Goal: Task Accomplishment & Management: Complete application form

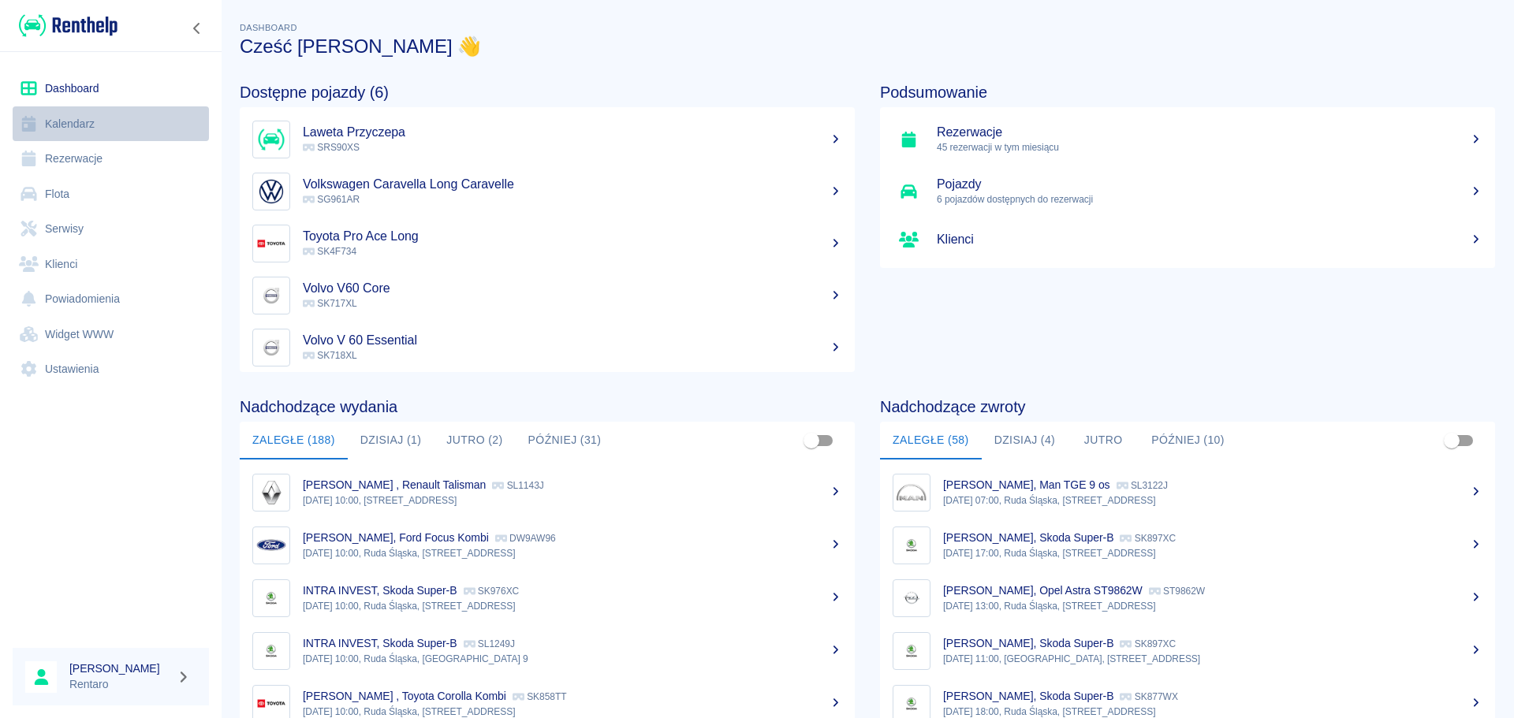
click at [76, 132] on link "Kalendarz" at bounding box center [111, 123] width 196 height 35
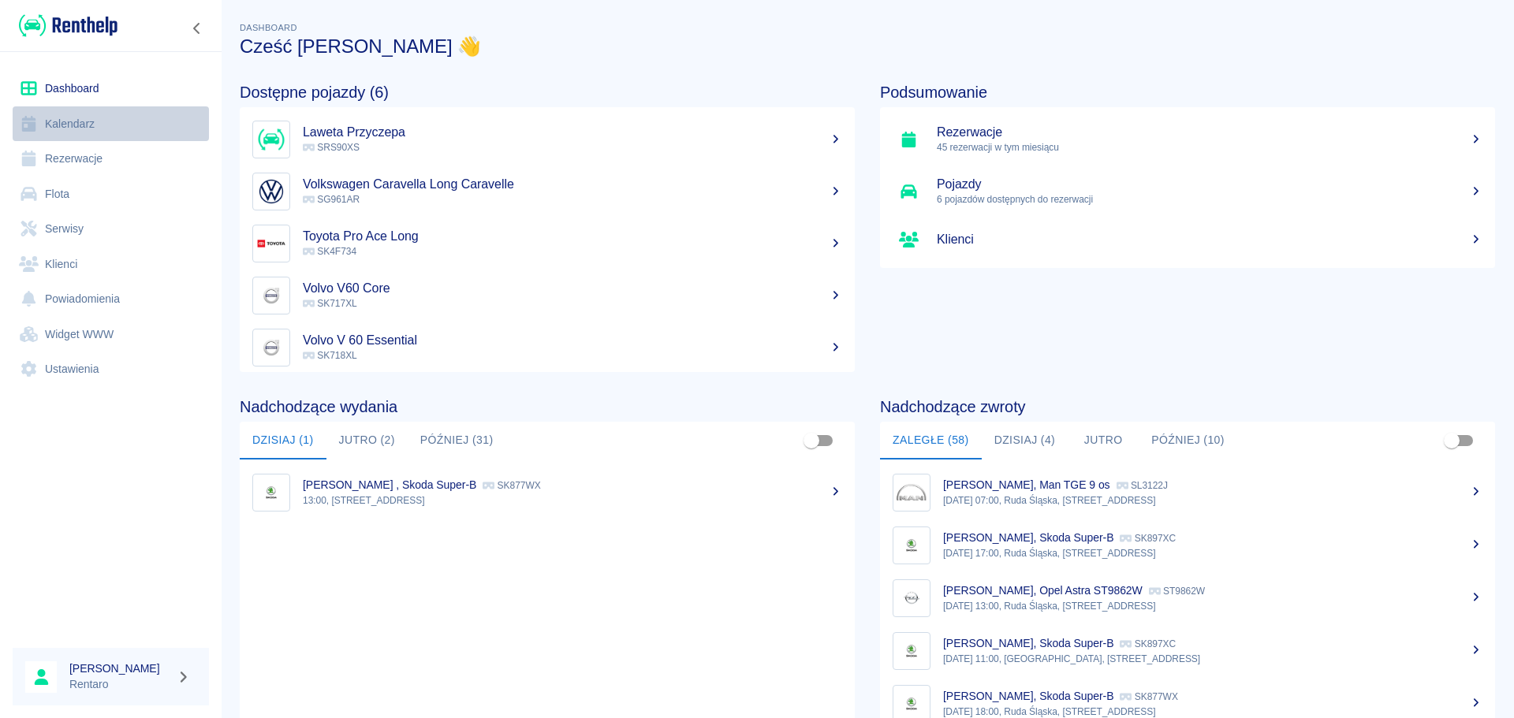
click at [92, 125] on link "Kalendarz" at bounding box center [111, 123] width 196 height 35
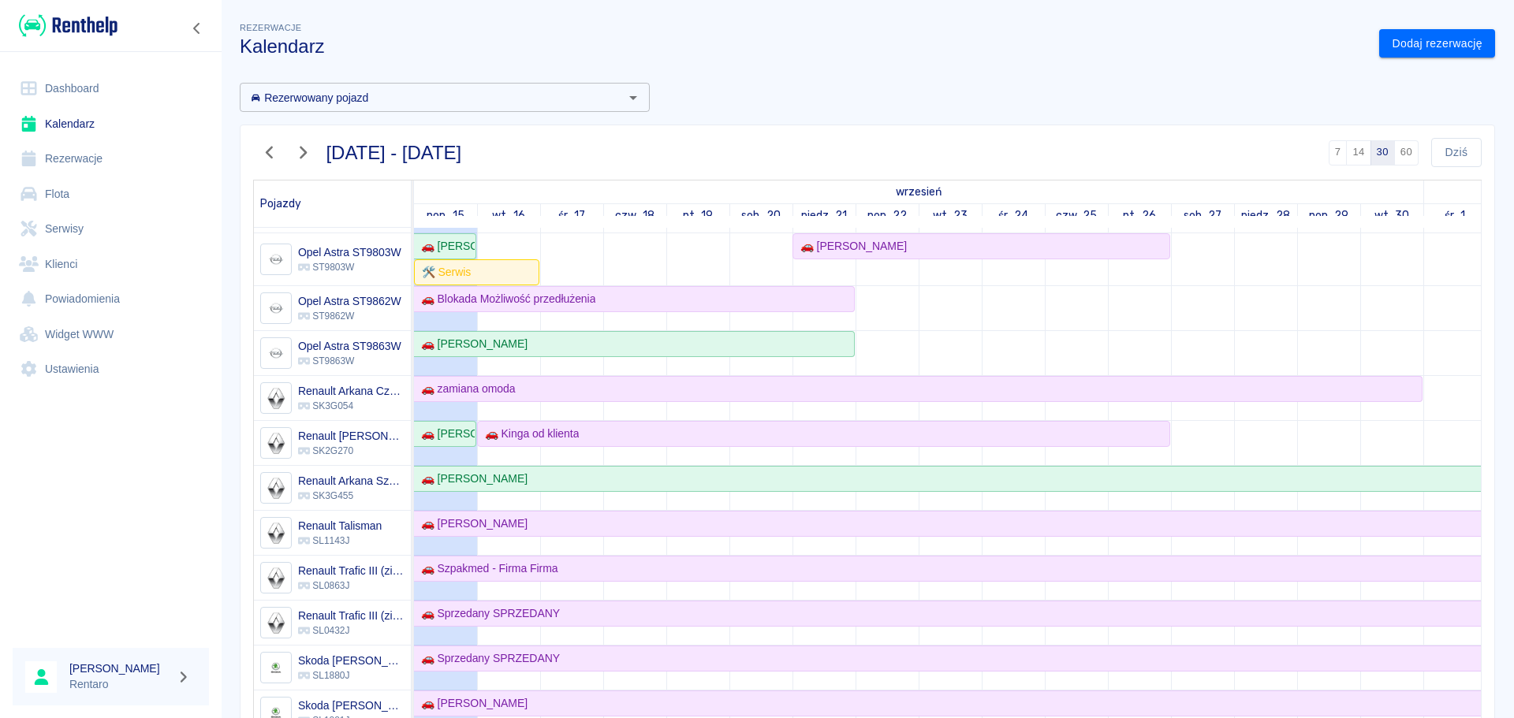
scroll to position [709, 0]
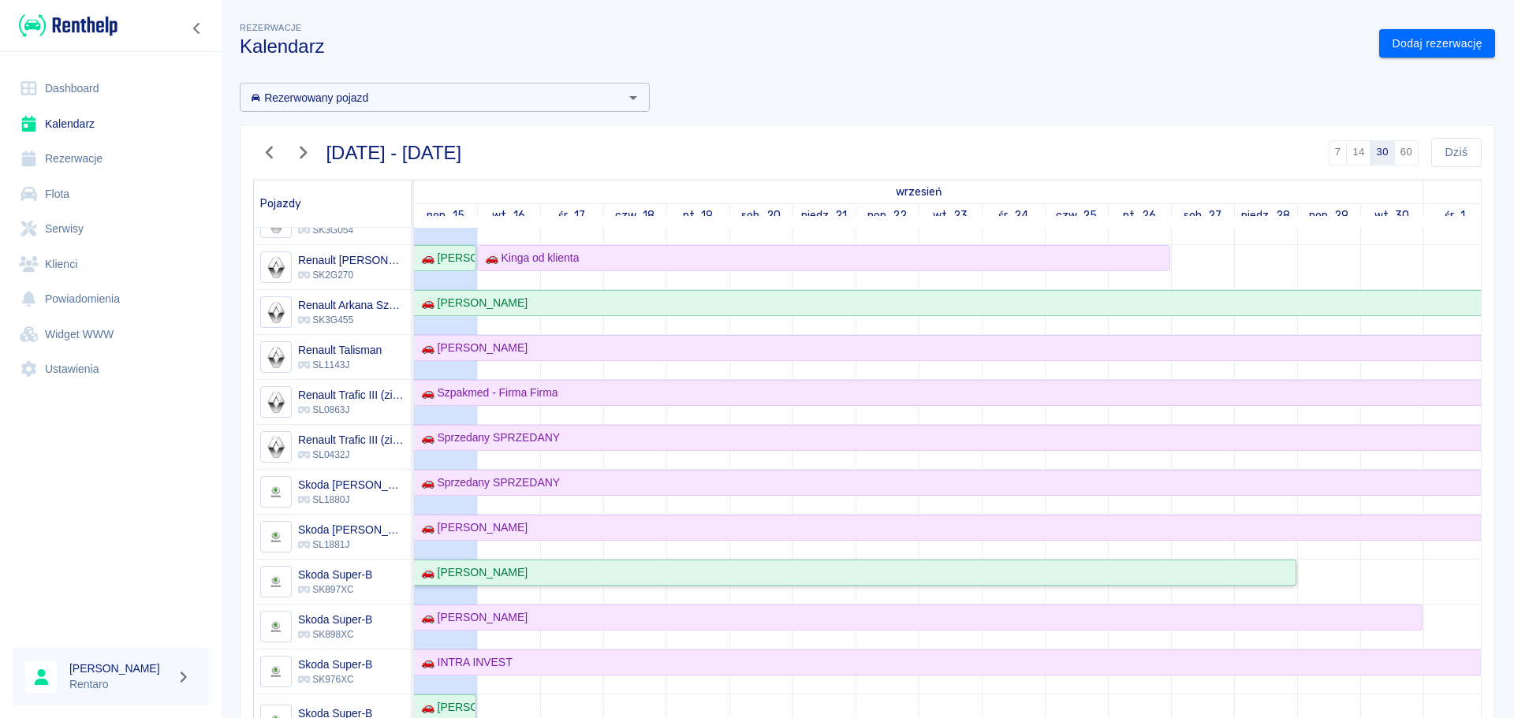
click at [515, 571] on div "🚗 [PERSON_NAME]" at bounding box center [471, 572] width 113 height 17
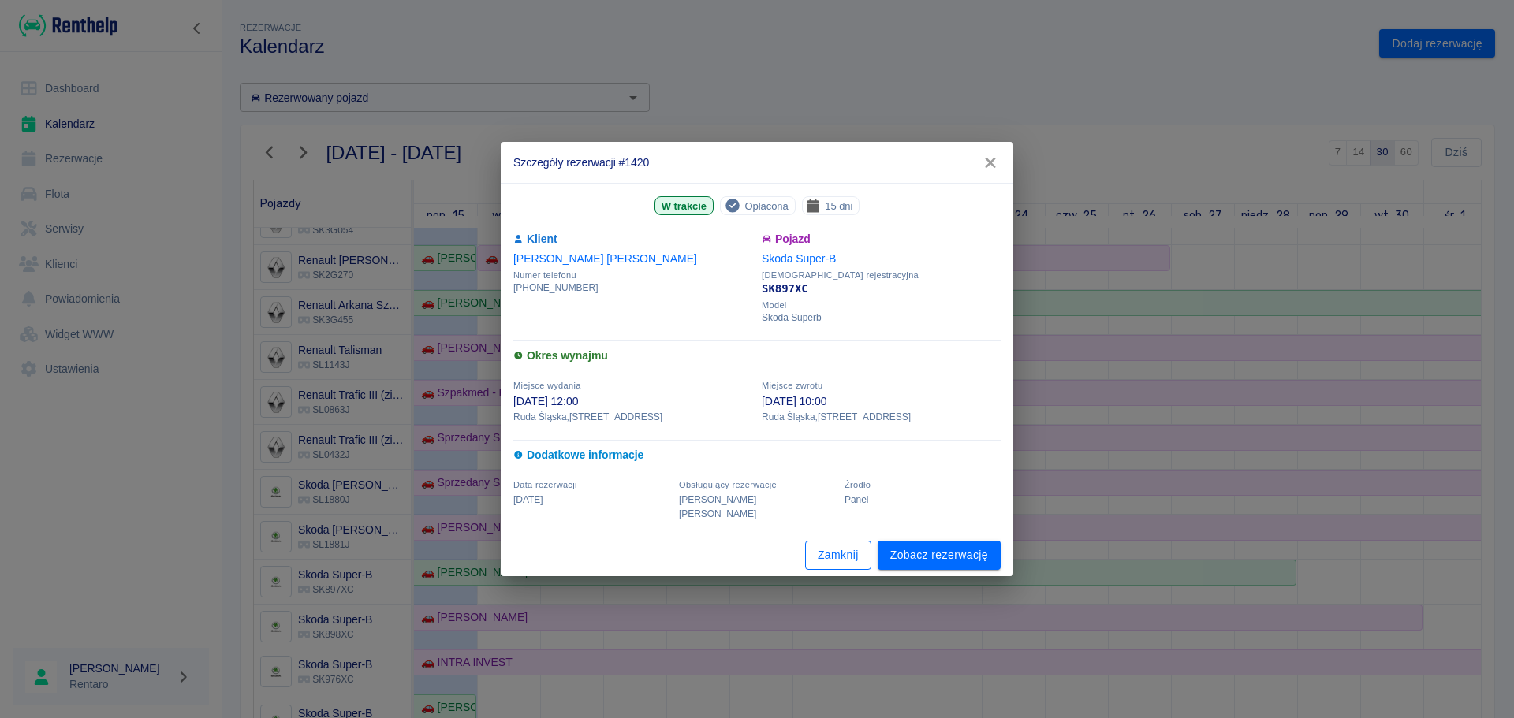
click at [860, 547] on button "Zamknij" at bounding box center [838, 555] width 66 height 29
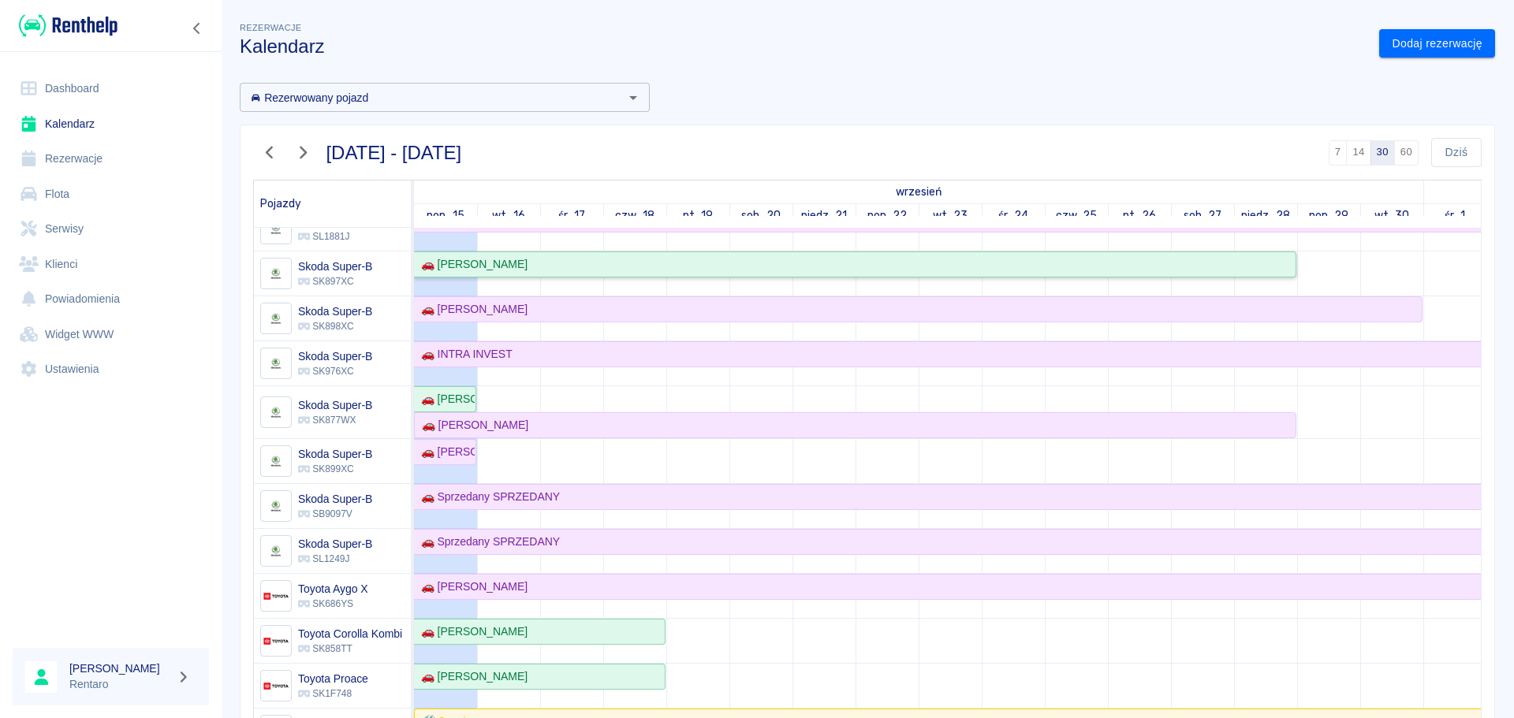
scroll to position [1104, 0]
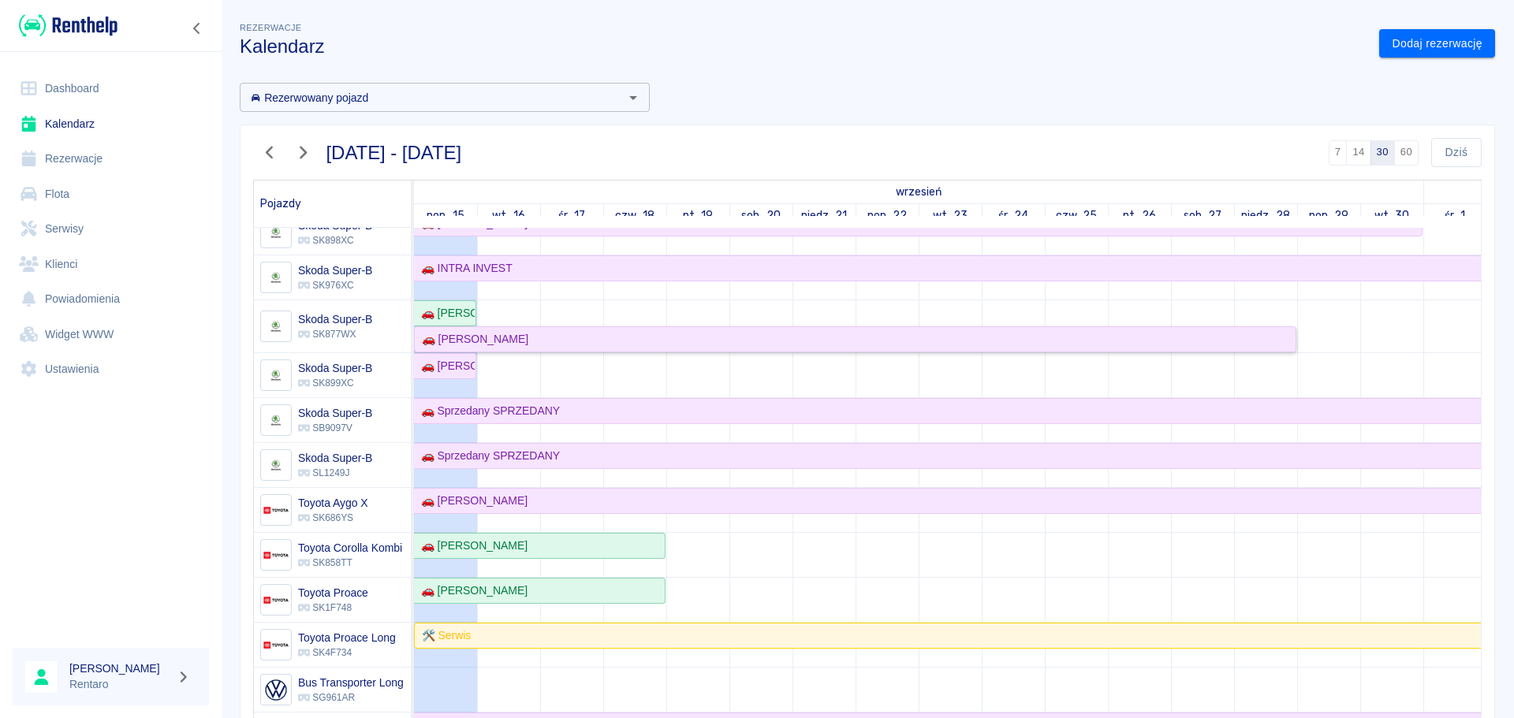
click at [558, 341] on div "🚗 [PERSON_NAME]" at bounding box center [854, 339] width 879 height 17
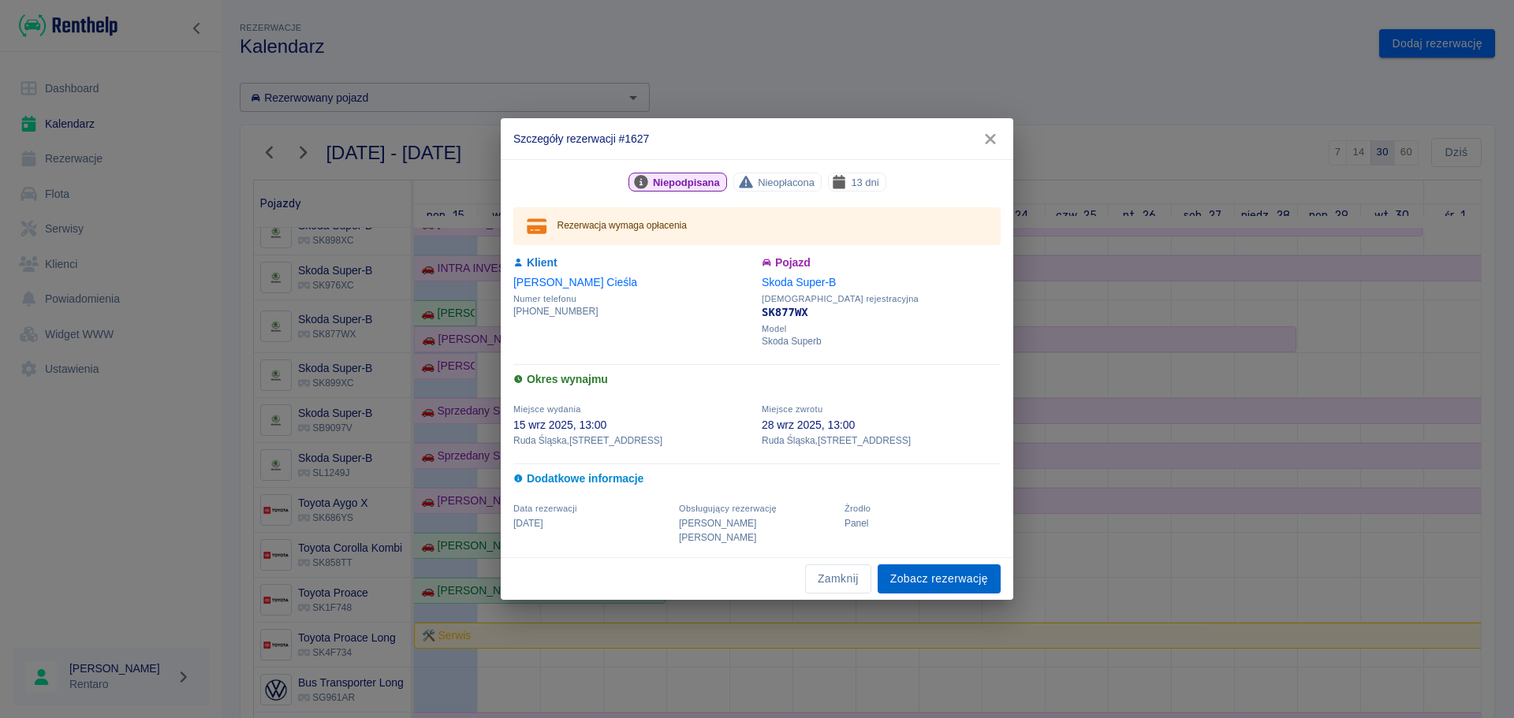
click at [944, 572] on link "Zobacz rezerwację" at bounding box center [938, 578] width 123 height 29
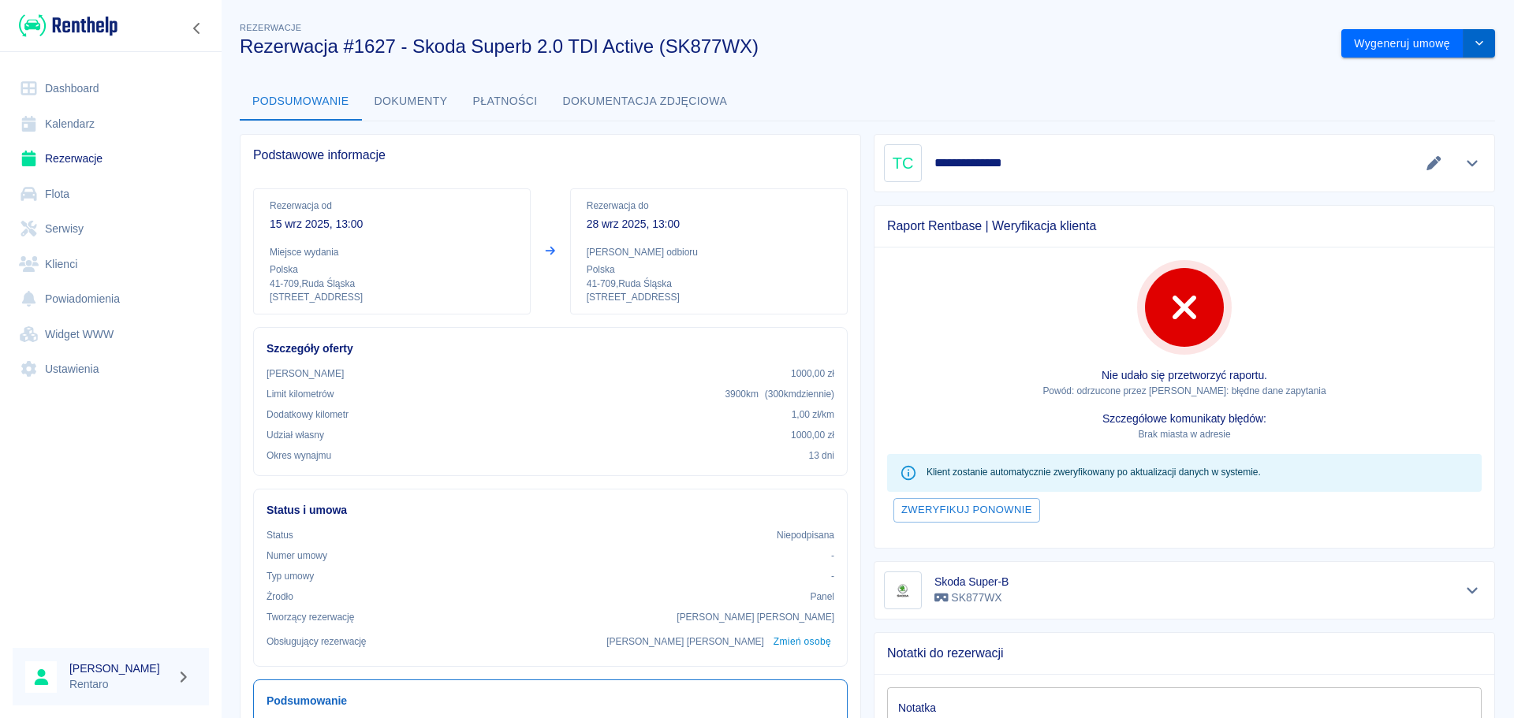
click at [1475, 44] on button "drop-down" at bounding box center [1479, 43] width 32 height 29
click at [1429, 78] on li "Modyfikuj rezerwację" at bounding box center [1407, 77] width 128 height 26
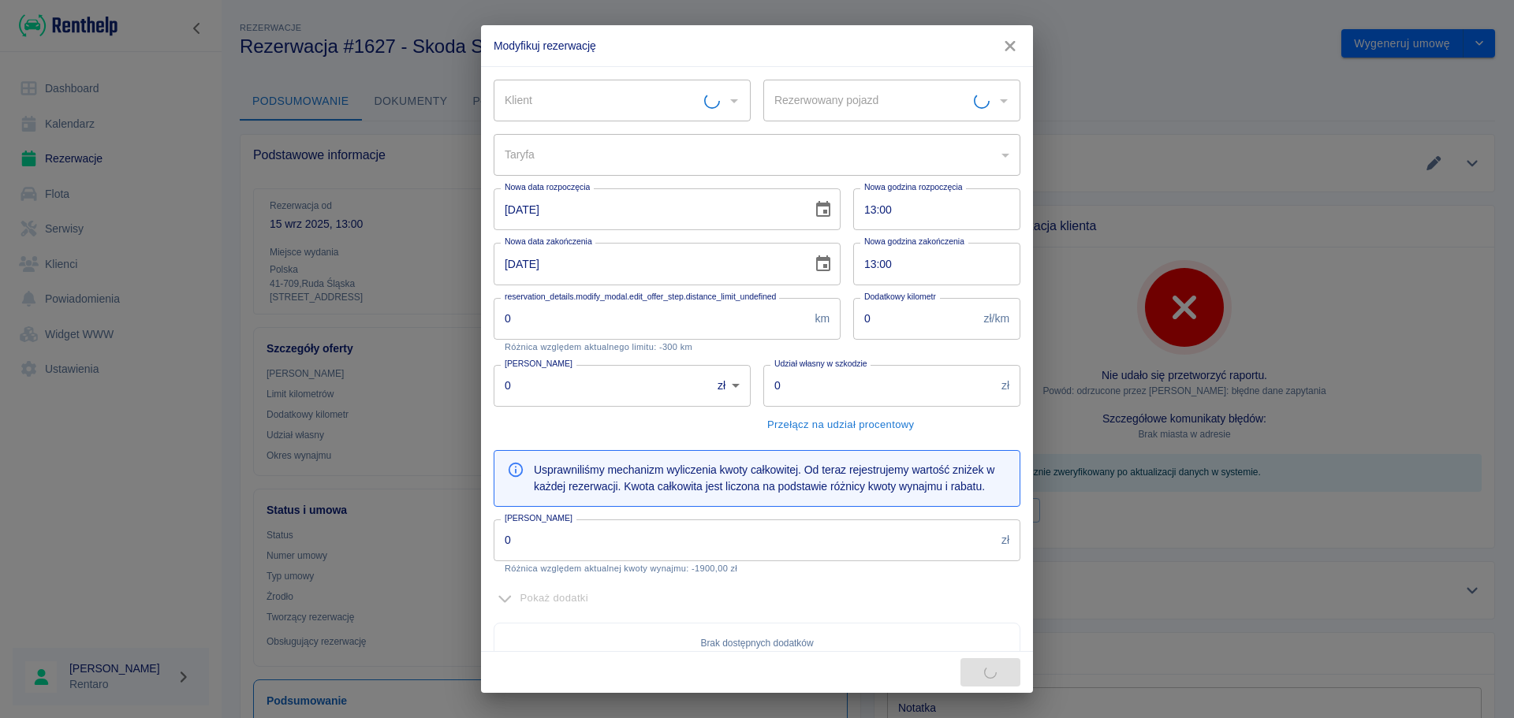
type input "Skoda Super-B - SK877WX"
type input "Tadeusz Cieśla"
type input "300"
type input "1"
type input "1000"
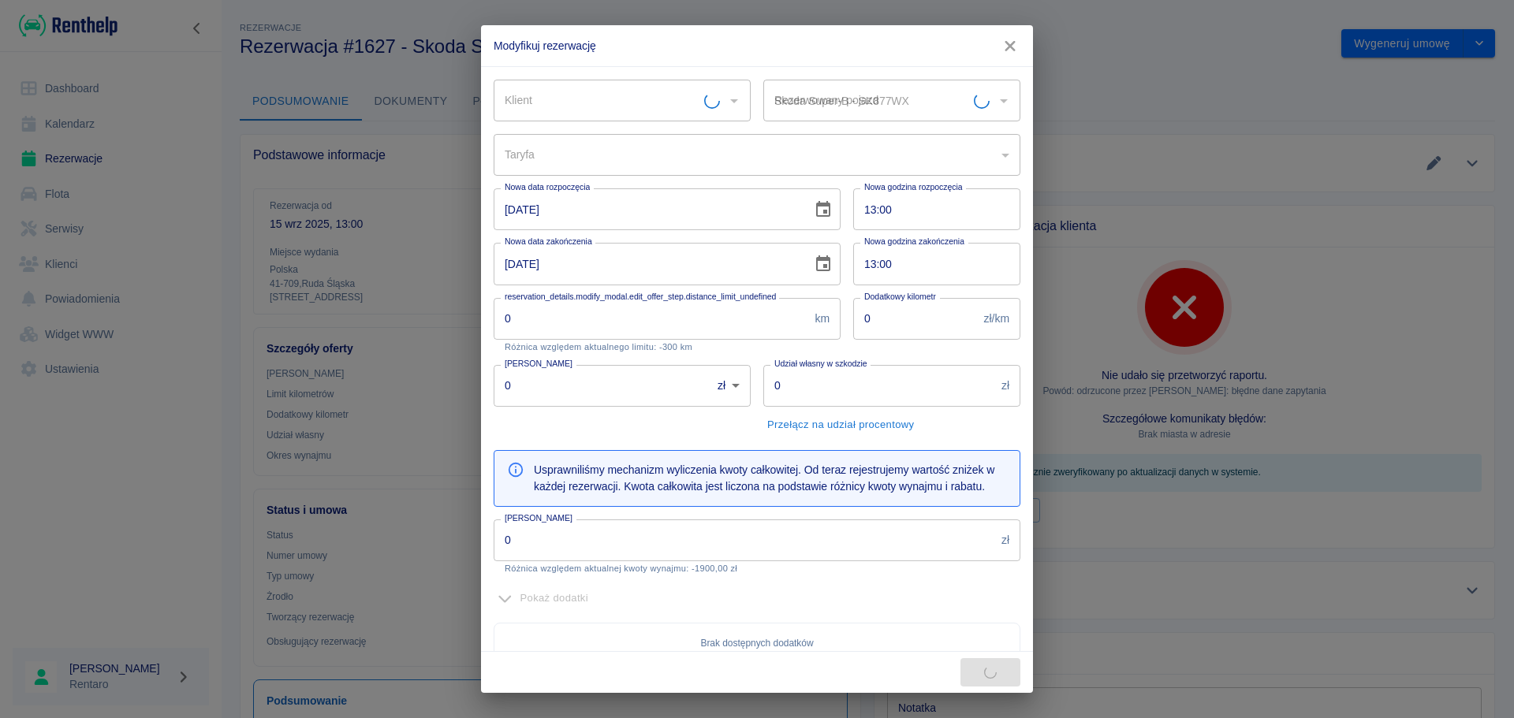
type input "1000"
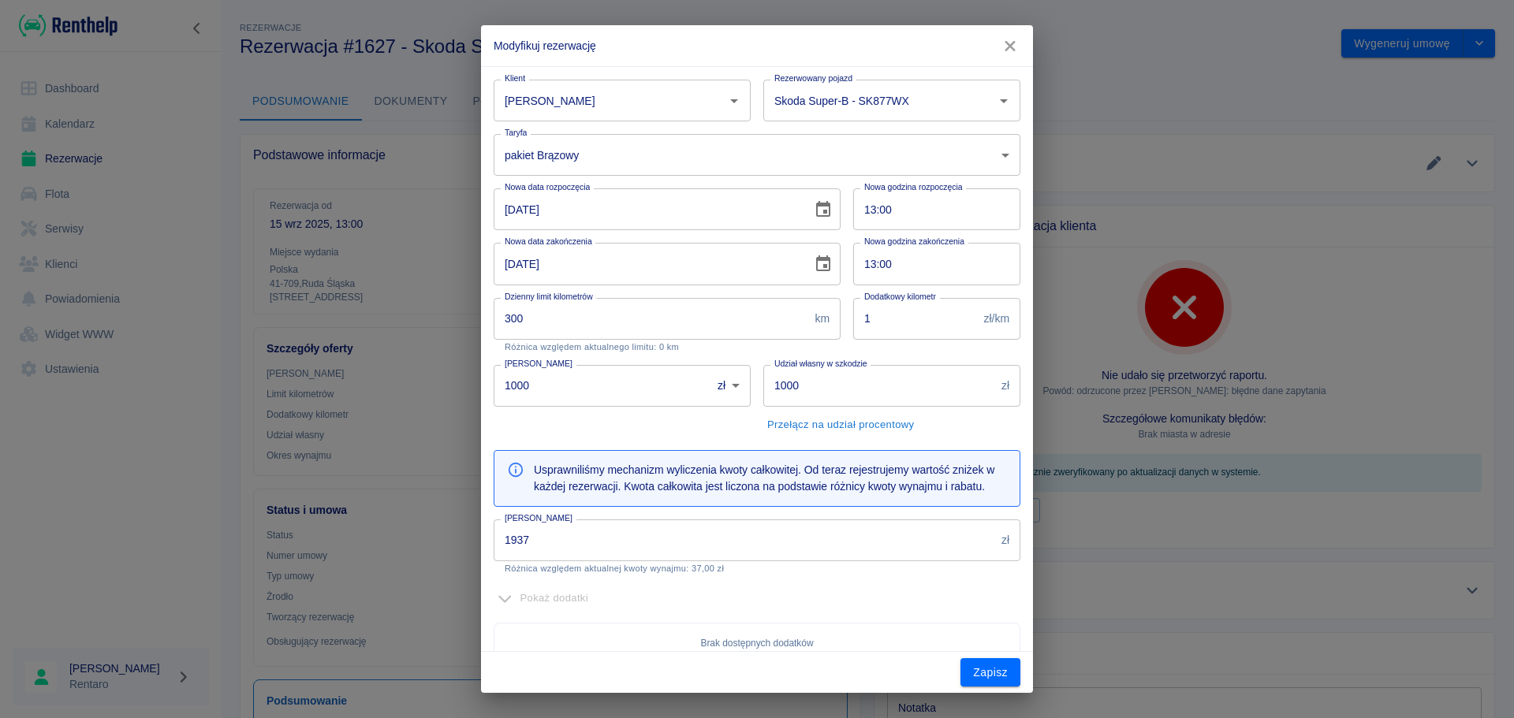
click at [587, 531] on input "1937" at bounding box center [743, 541] width 501 height 42
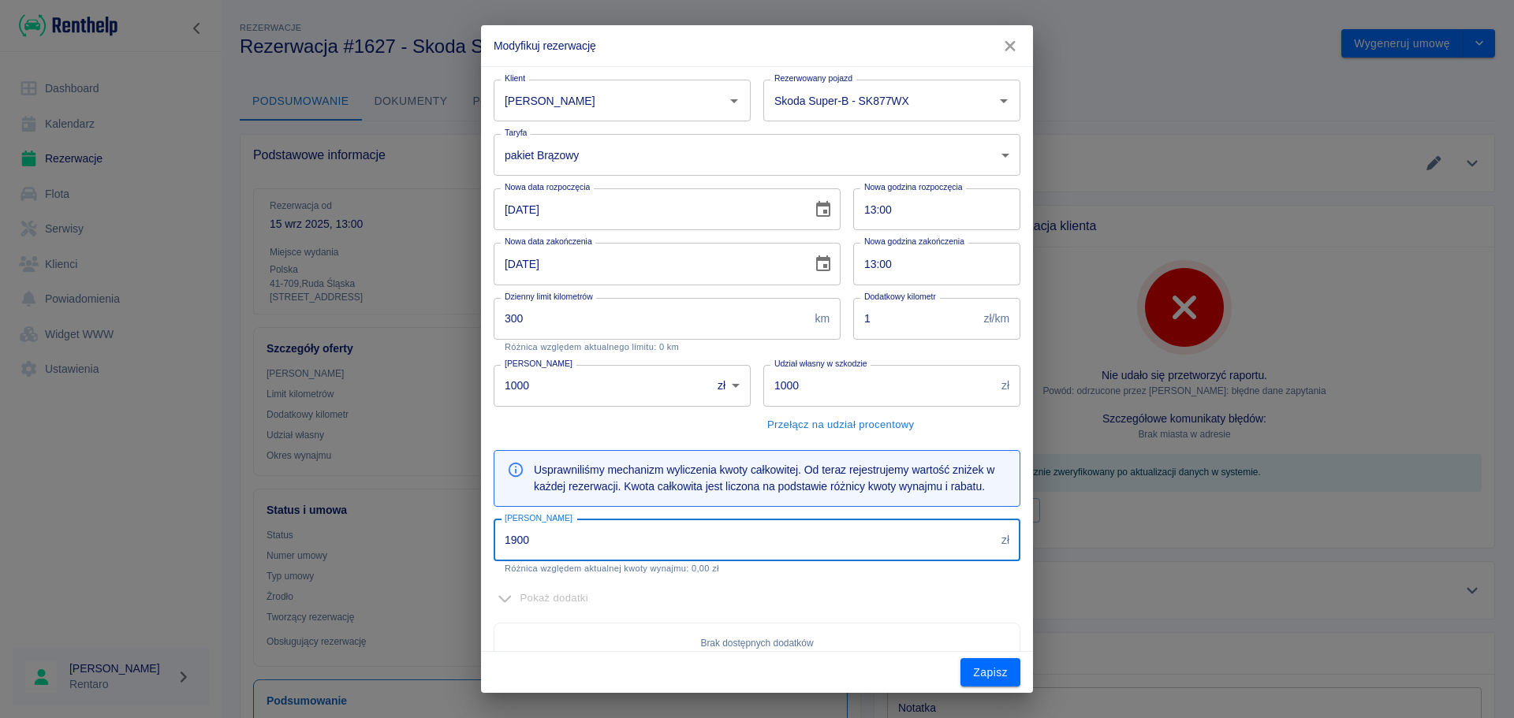
type input "1900"
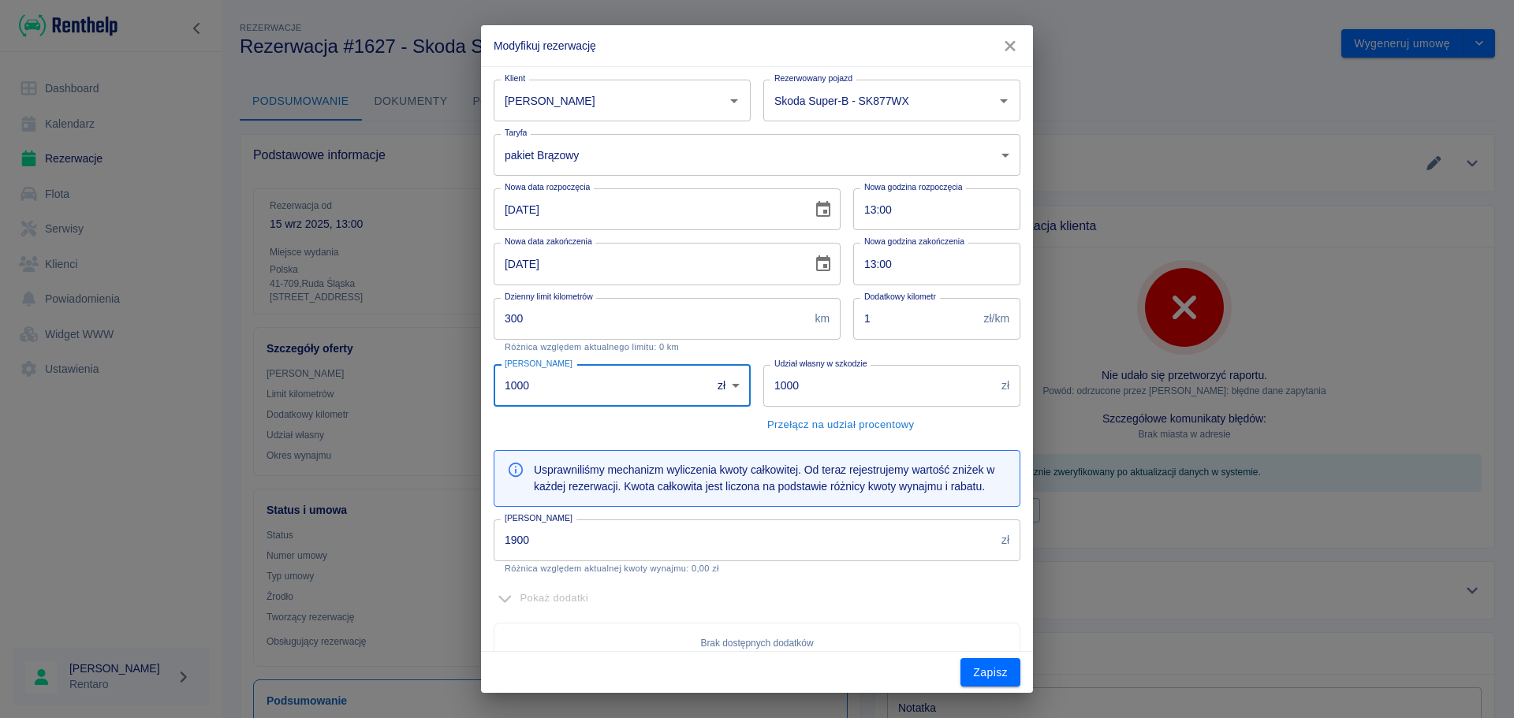
click at [535, 387] on input "1000" at bounding box center [596, 386] width 207 height 42
type input "0"
click at [816, 596] on div "Pokaż dodatki" at bounding box center [756, 599] width 527 height 24
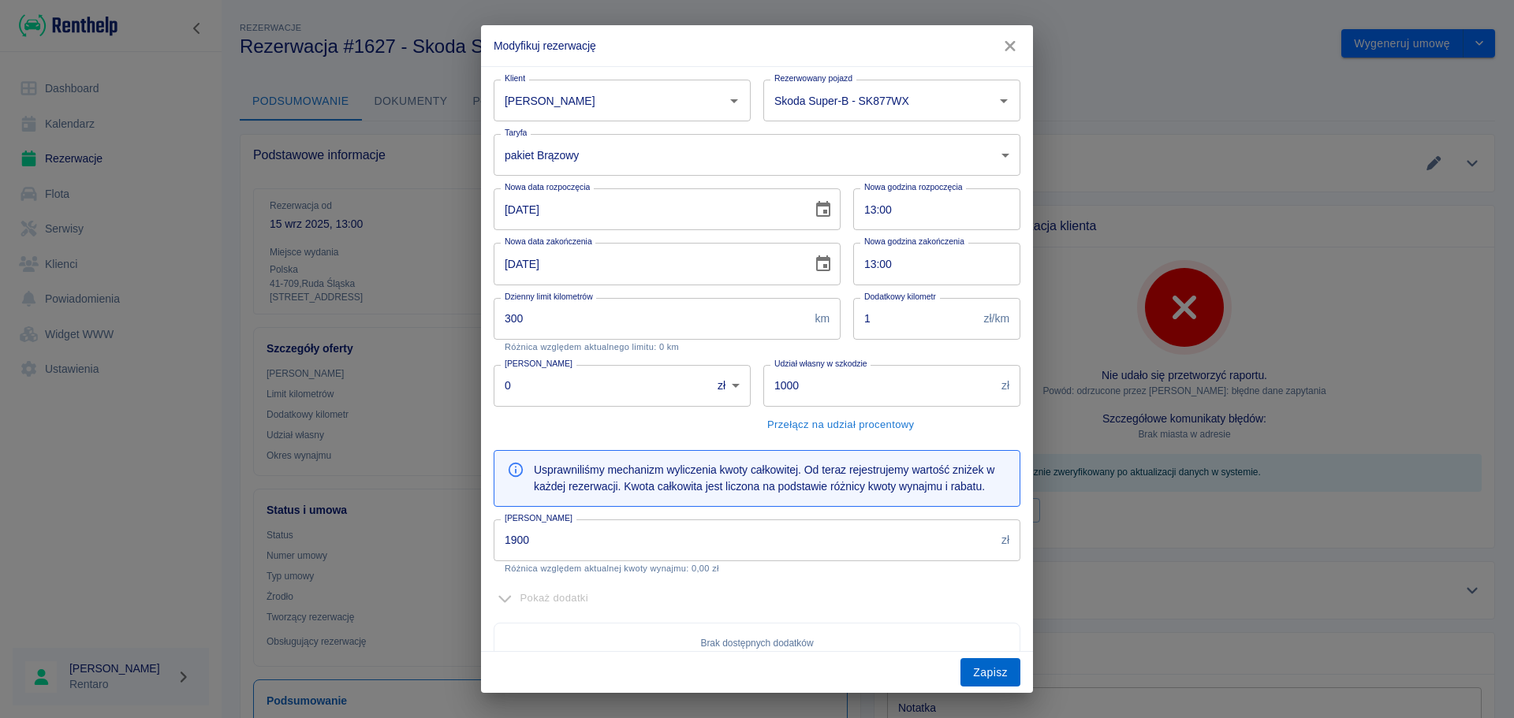
click at [1007, 678] on button "Zapisz" at bounding box center [990, 672] width 60 height 29
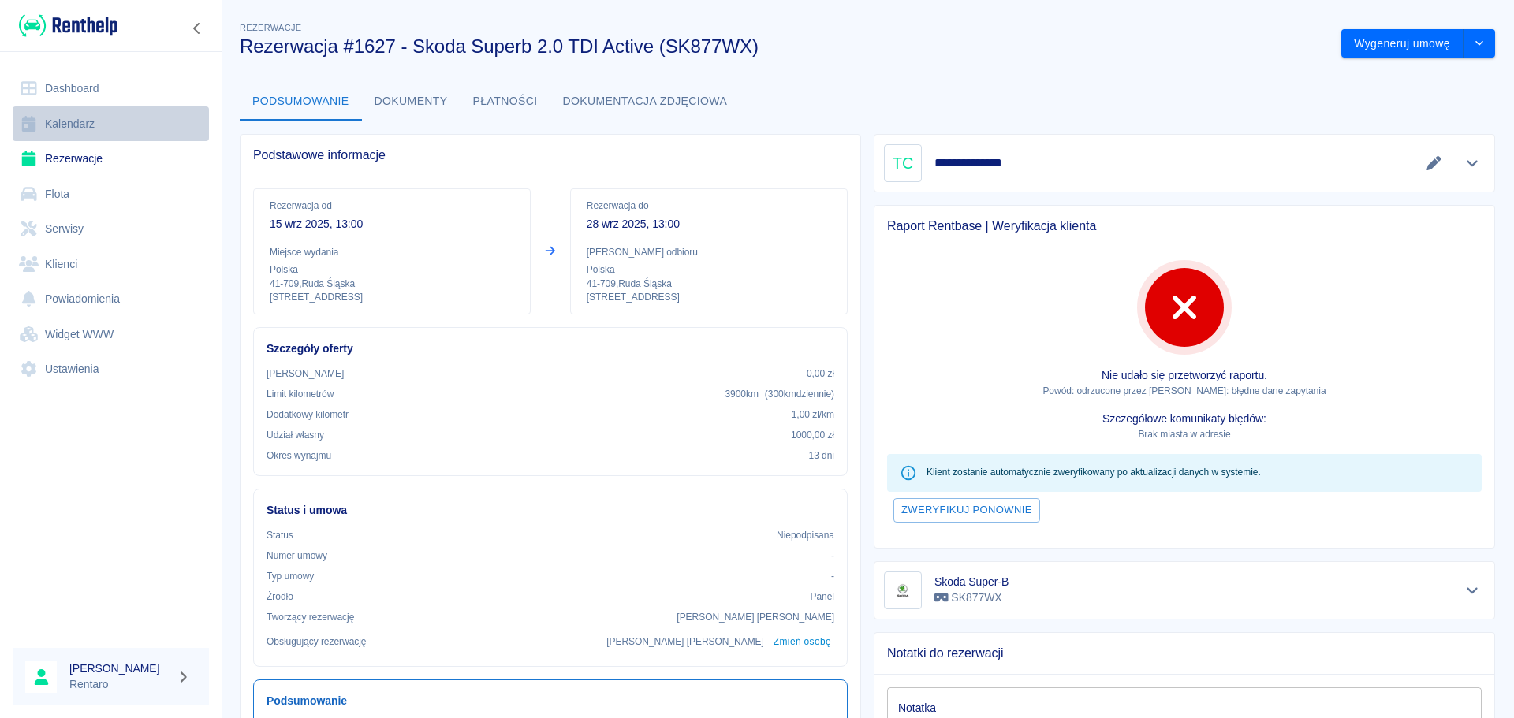
click at [76, 126] on link "Kalendarz" at bounding box center [111, 123] width 196 height 35
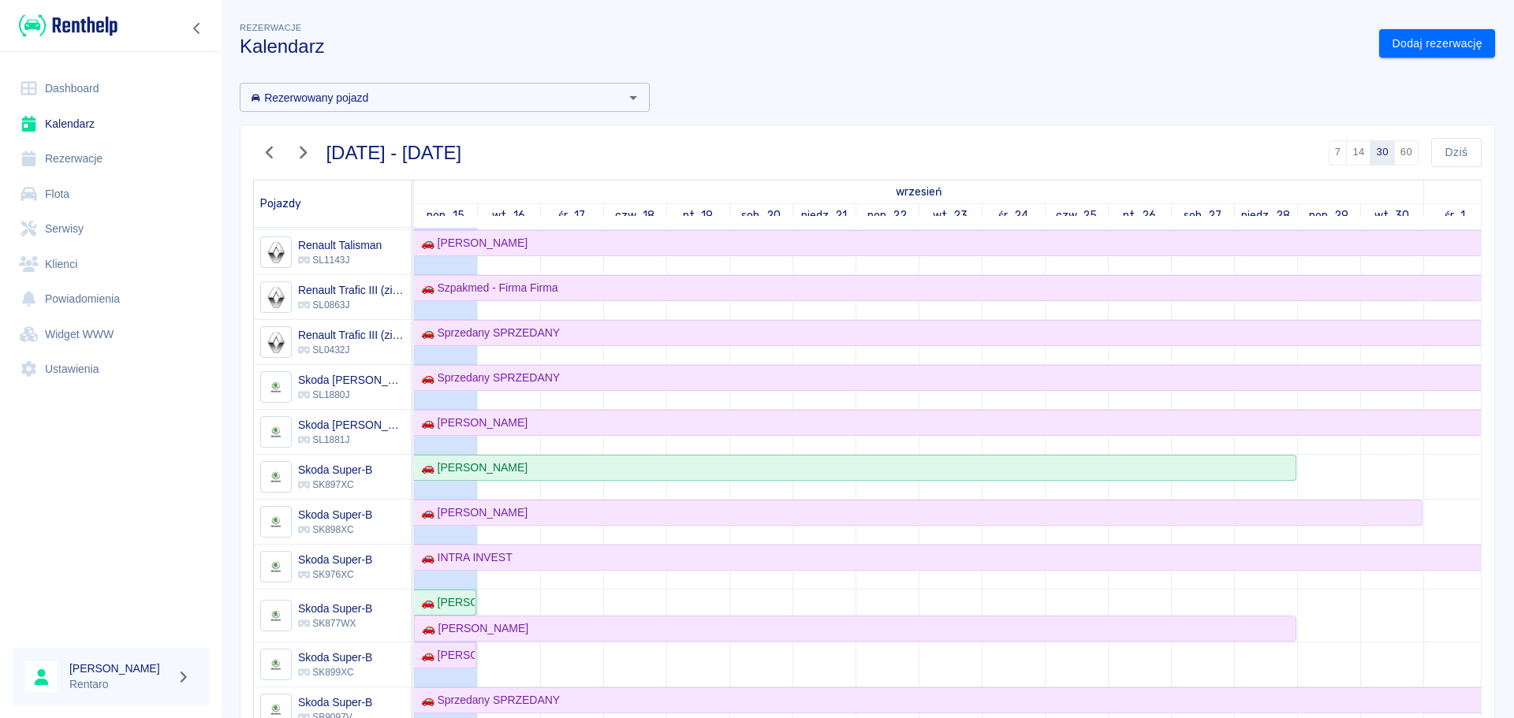
scroll to position [788, 0]
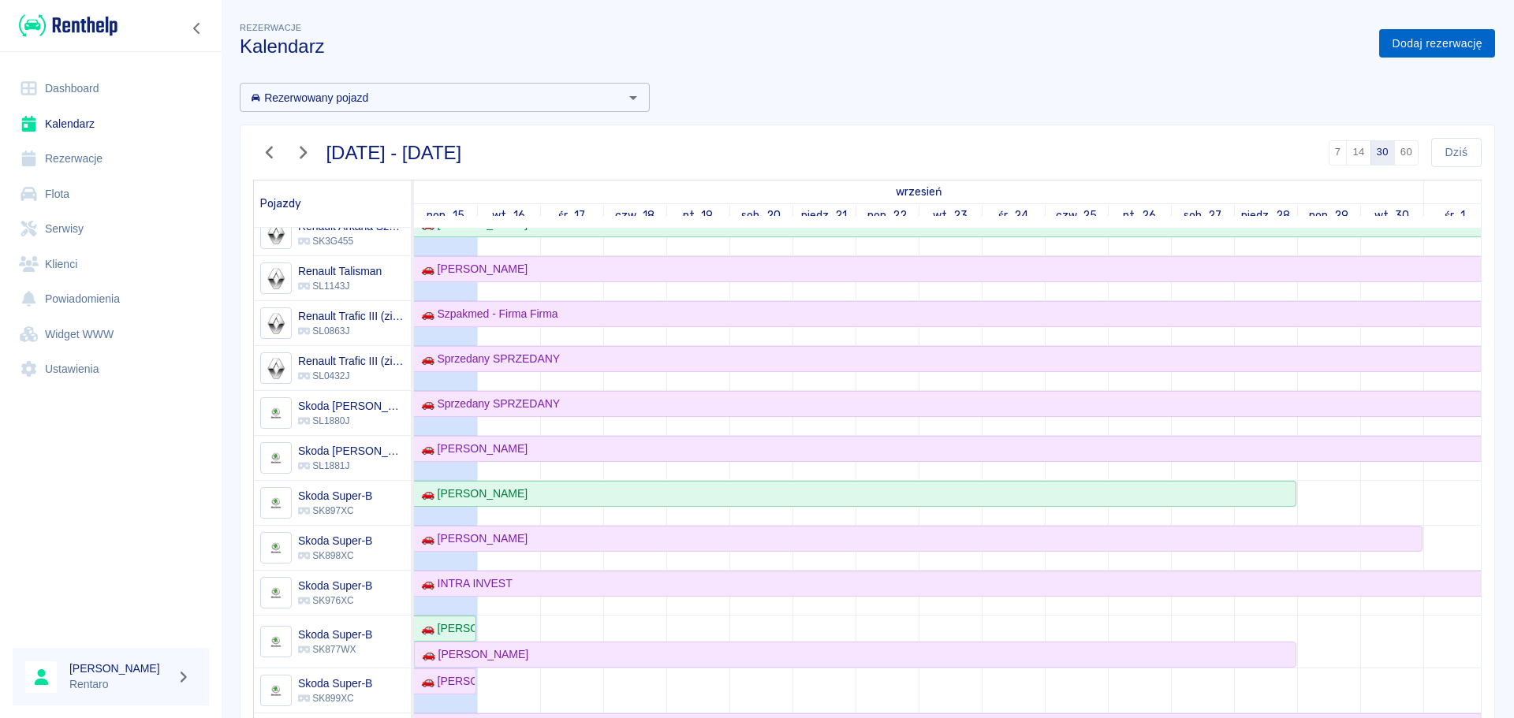
click at [1414, 42] on link "Dodaj rezerwację" at bounding box center [1437, 43] width 116 height 29
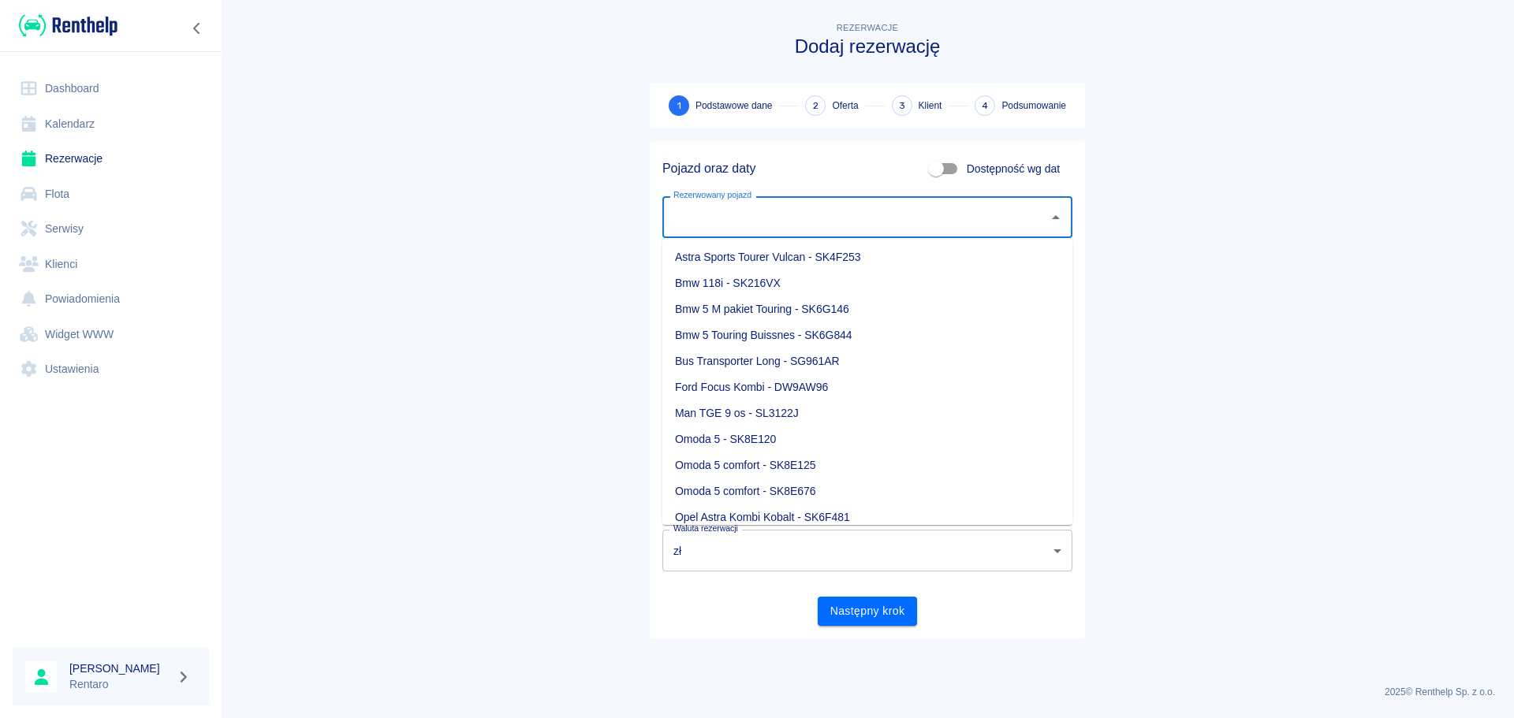
click at [819, 217] on input "Rezerwowany pojazd" at bounding box center [855, 217] width 372 height 28
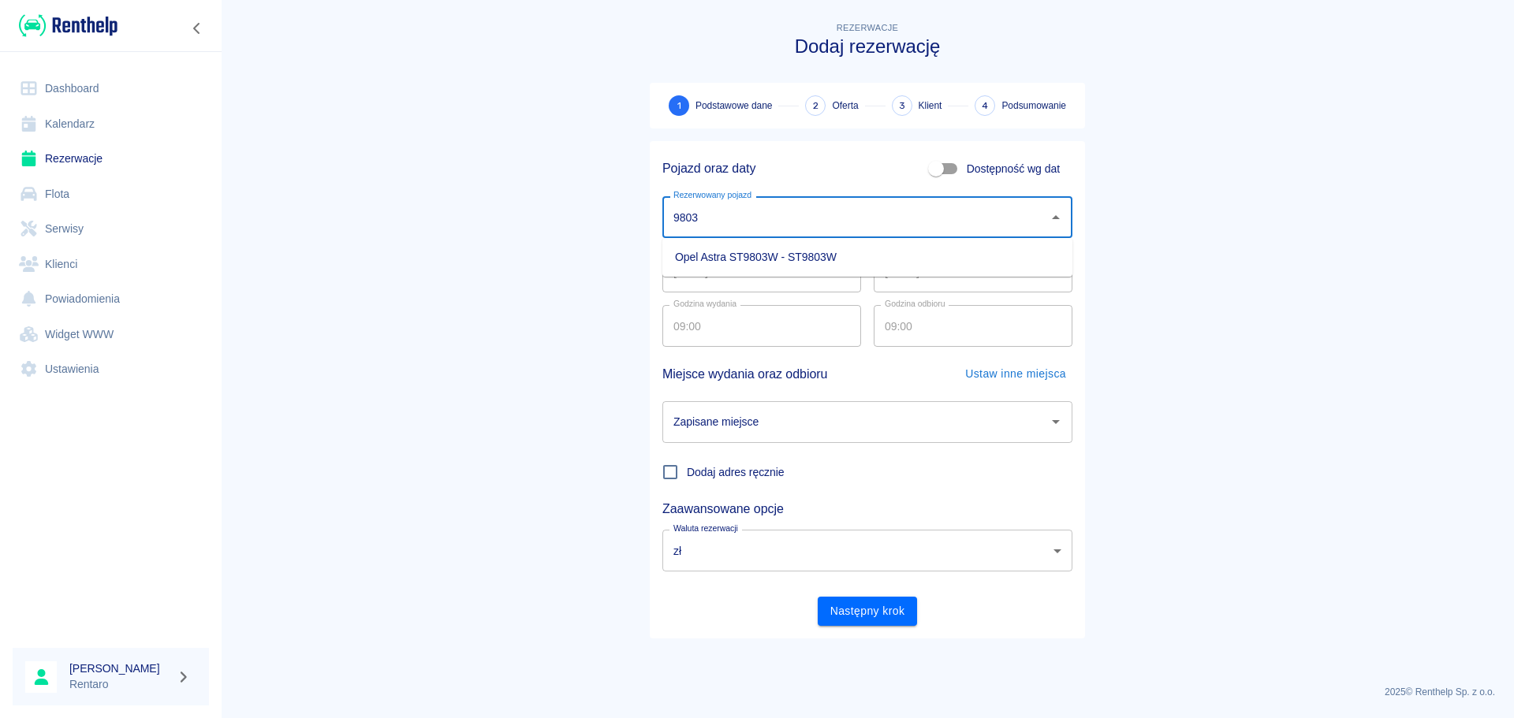
click at [748, 255] on li "Opel Astra ST9803W - ST9803W" at bounding box center [867, 257] width 410 height 26
type input "Opel Astra ST9803W - ST9803W"
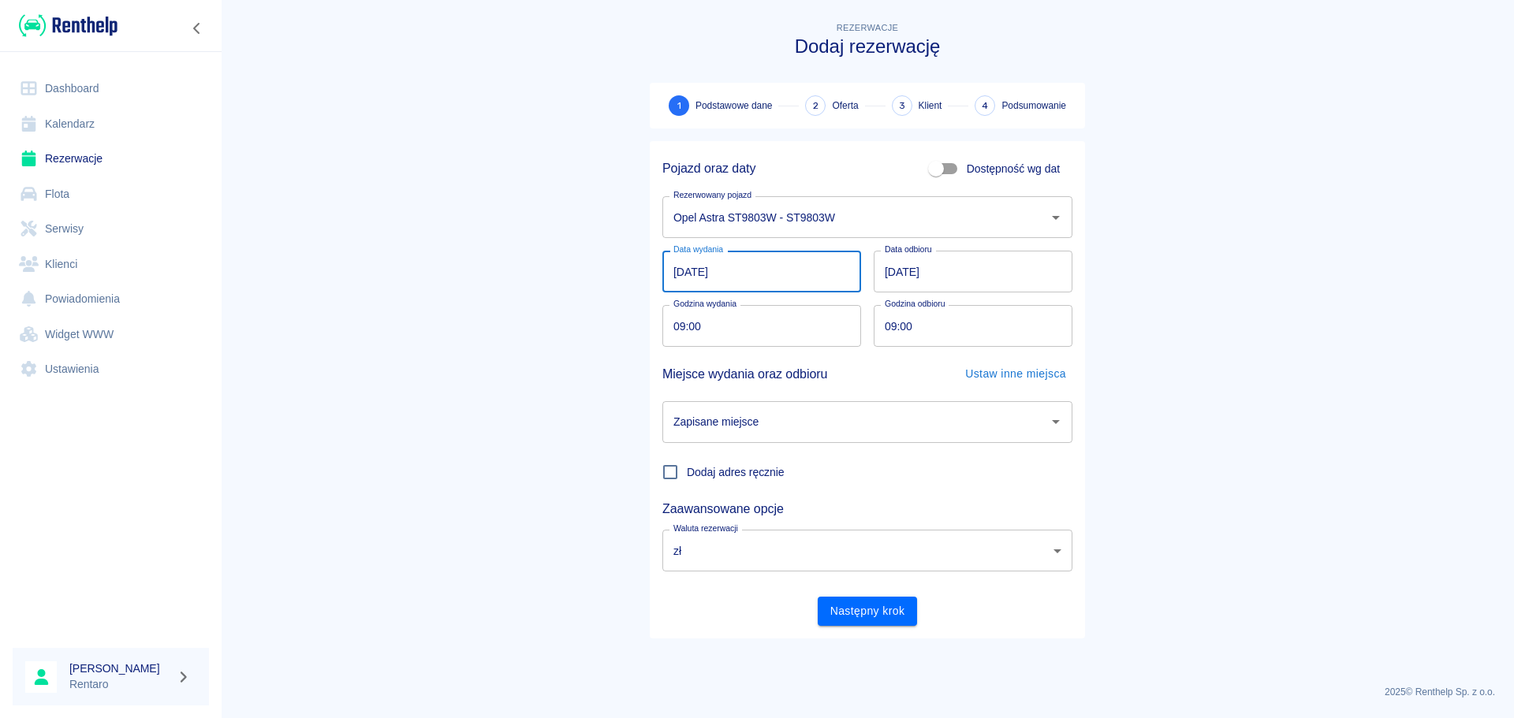
click at [778, 274] on input "15.09.2025" at bounding box center [761, 272] width 199 height 42
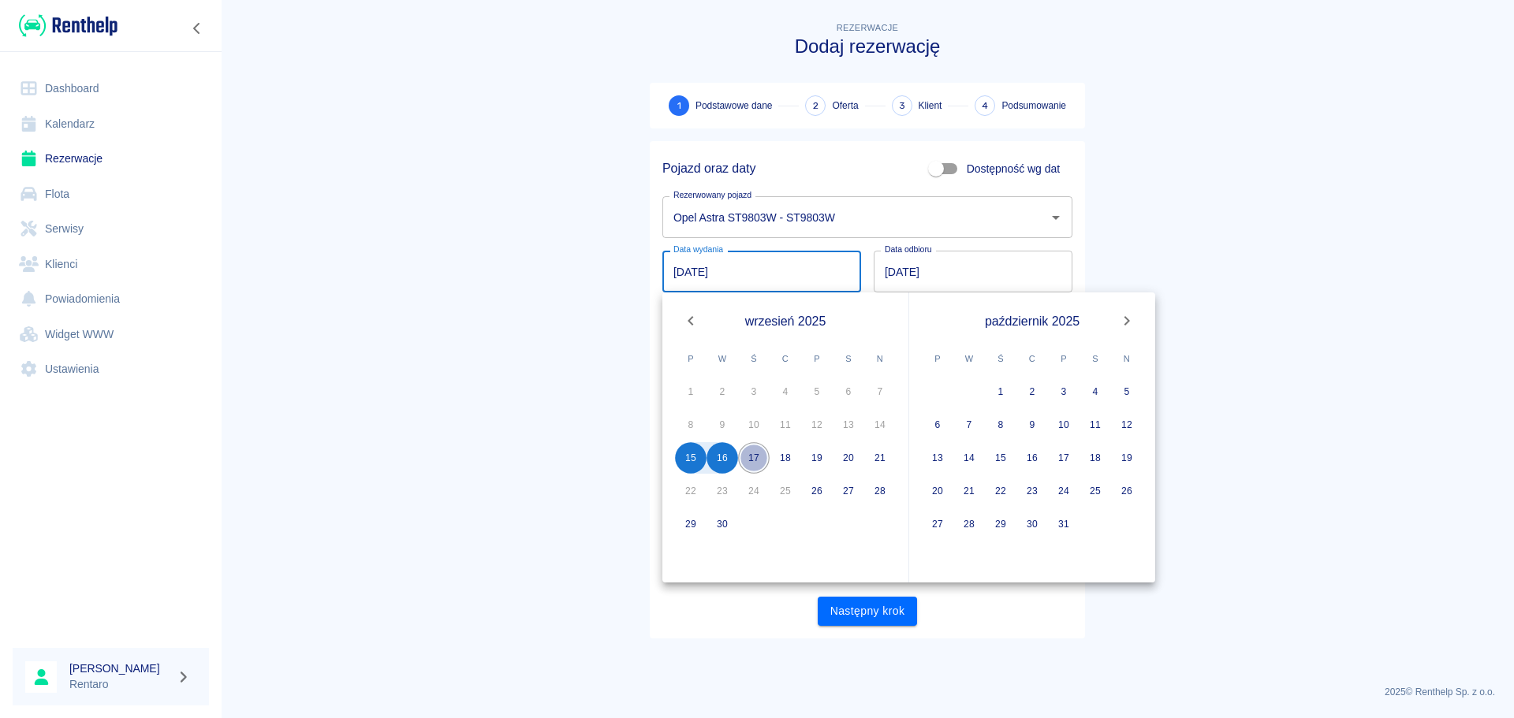
click at [760, 459] on button "17" at bounding box center [754, 458] width 32 height 32
type input "17.09.2025"
type input "DD.MM.YYYY"
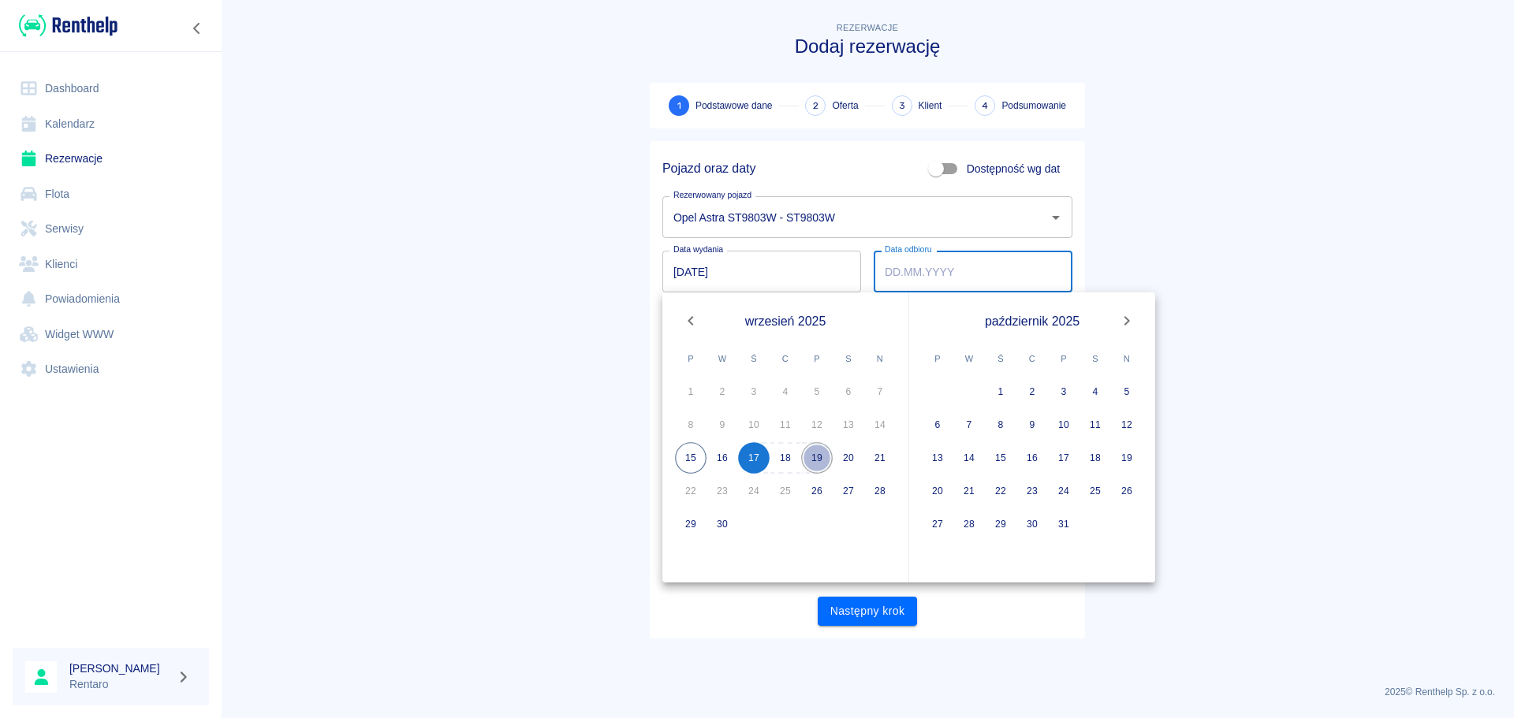
click at [818, 460] on button "19" at bounding box center [817, 458] width 32 height 32
type input "19.09.2025"
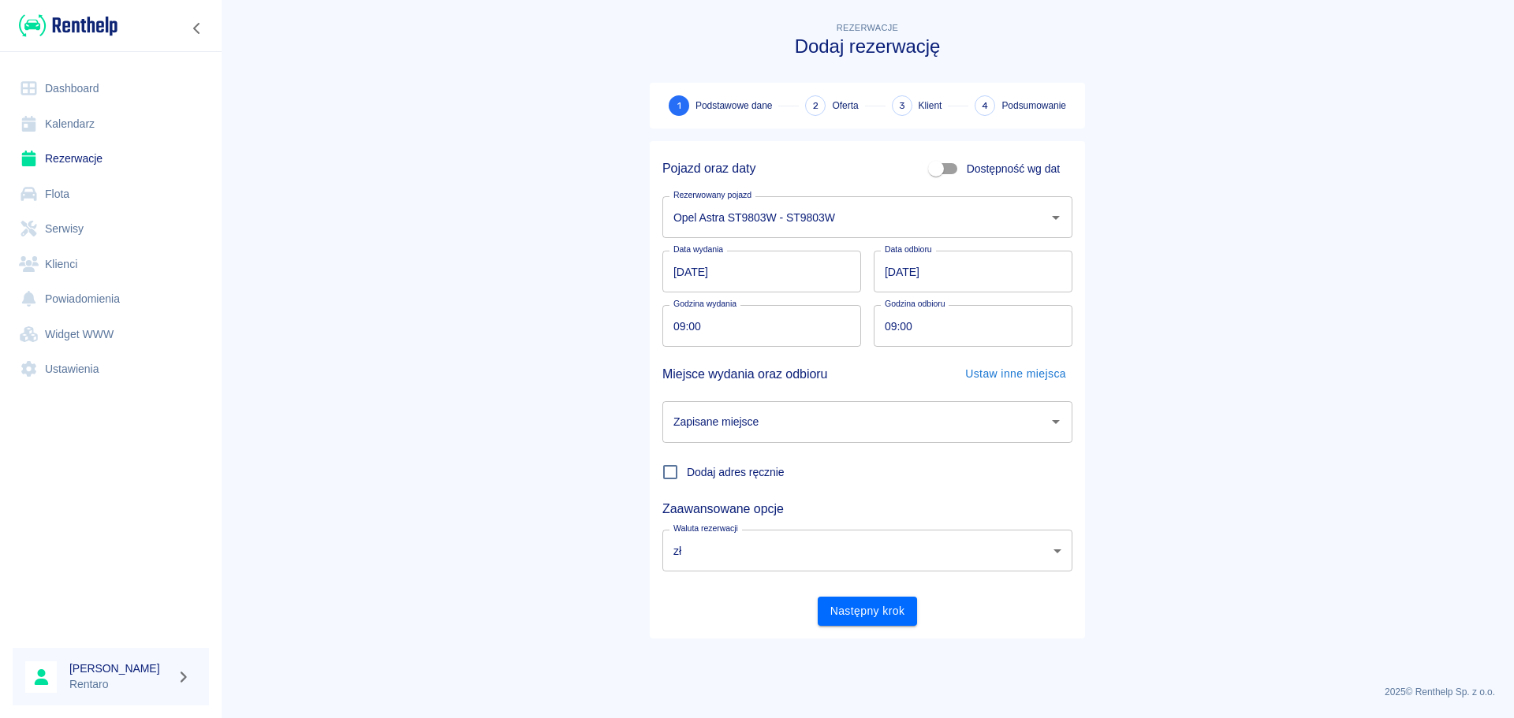
click at [799, 422] on input "Zapisane miejsce" at bounding box center [855, 422] width 372 height 28
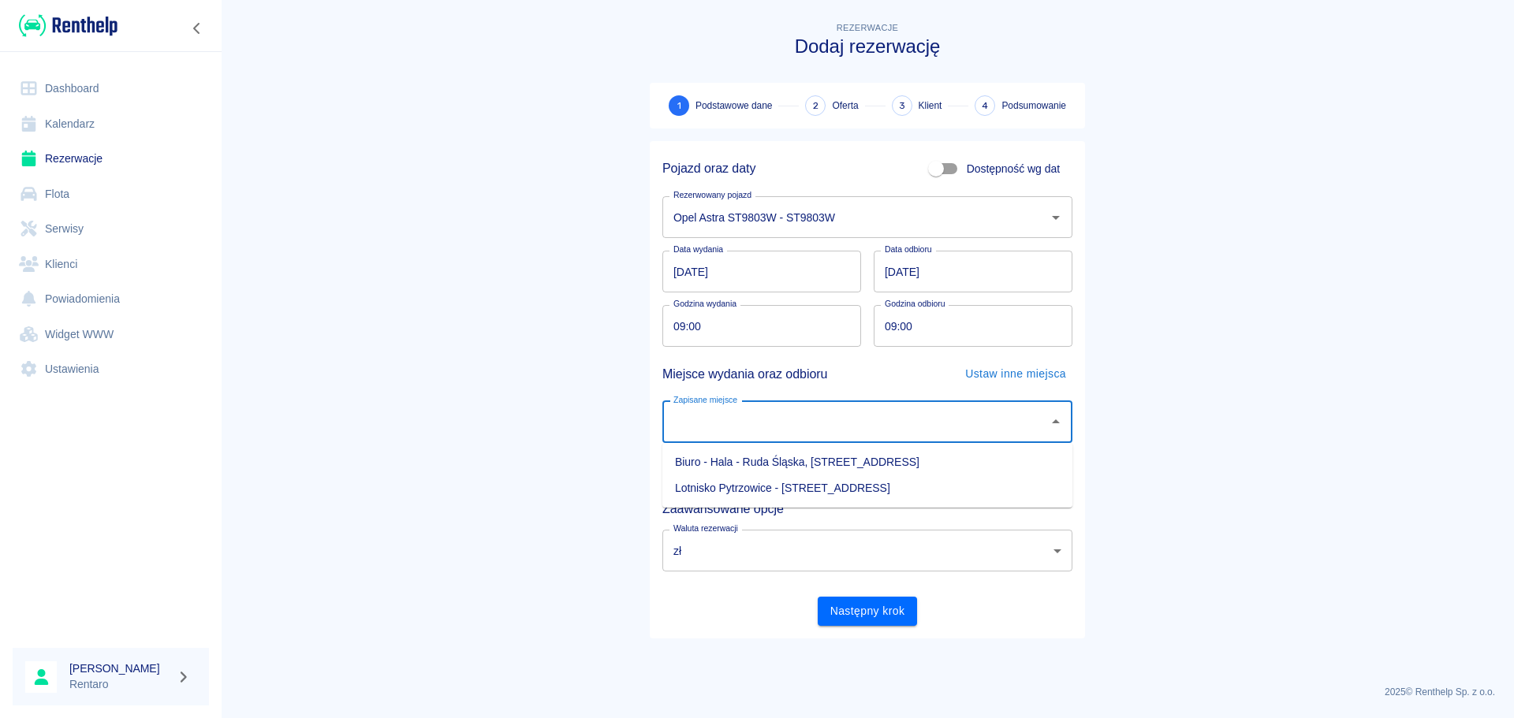
drag, startPoint x: 797, startPoint y: 456, endPoint x: 836, endPoint y: 465, distance: 40.4
click at [797, 457] on li "Biuro - Hala - Ruda Śląska, Zabrzańska 9" at bounding box center [867, 462] width 410 height 26
type input "Biuro - Hala - Ruda Śląska, Zabrzańska 9"
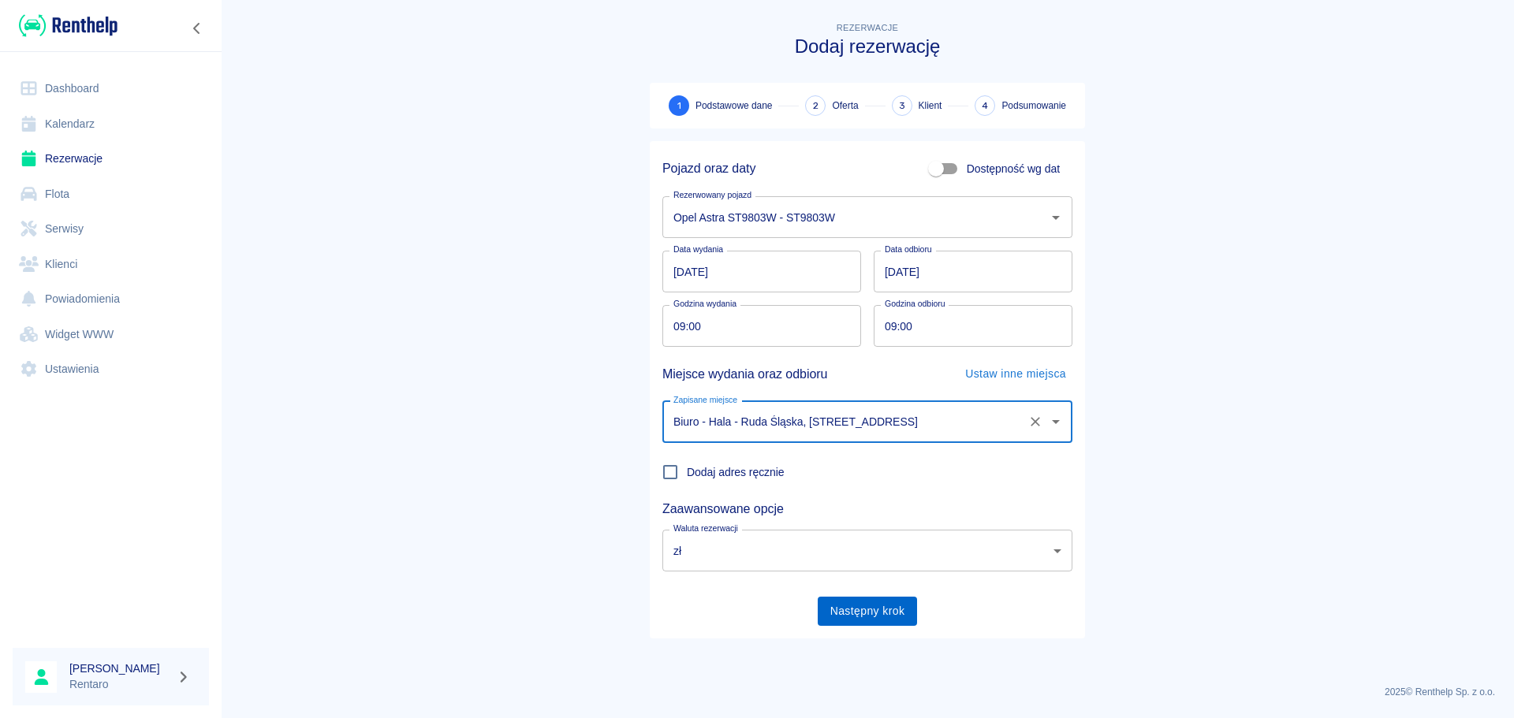
click at [882, 601] on button "Następny krok" at bounding box center [867, 611] width 100 height 29
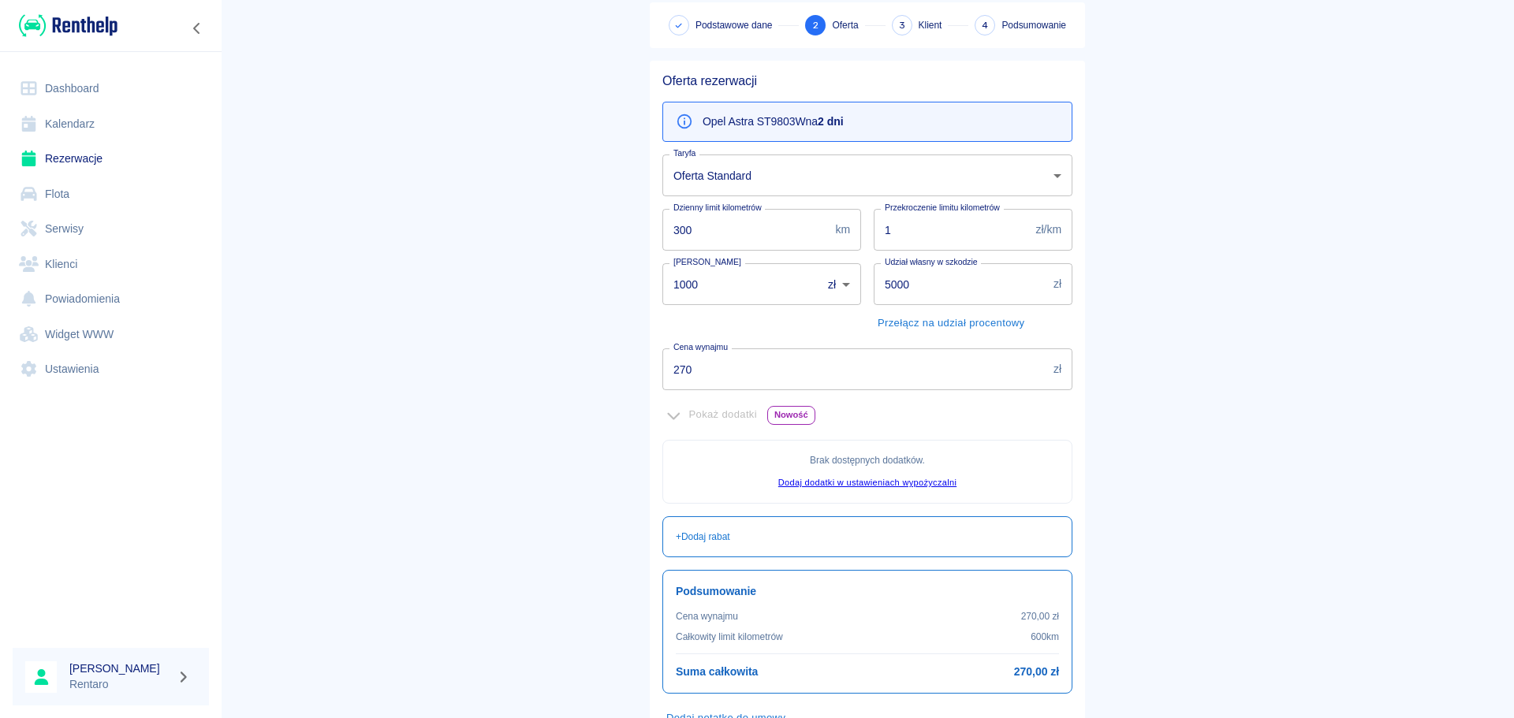
scroll to position [192, 0]
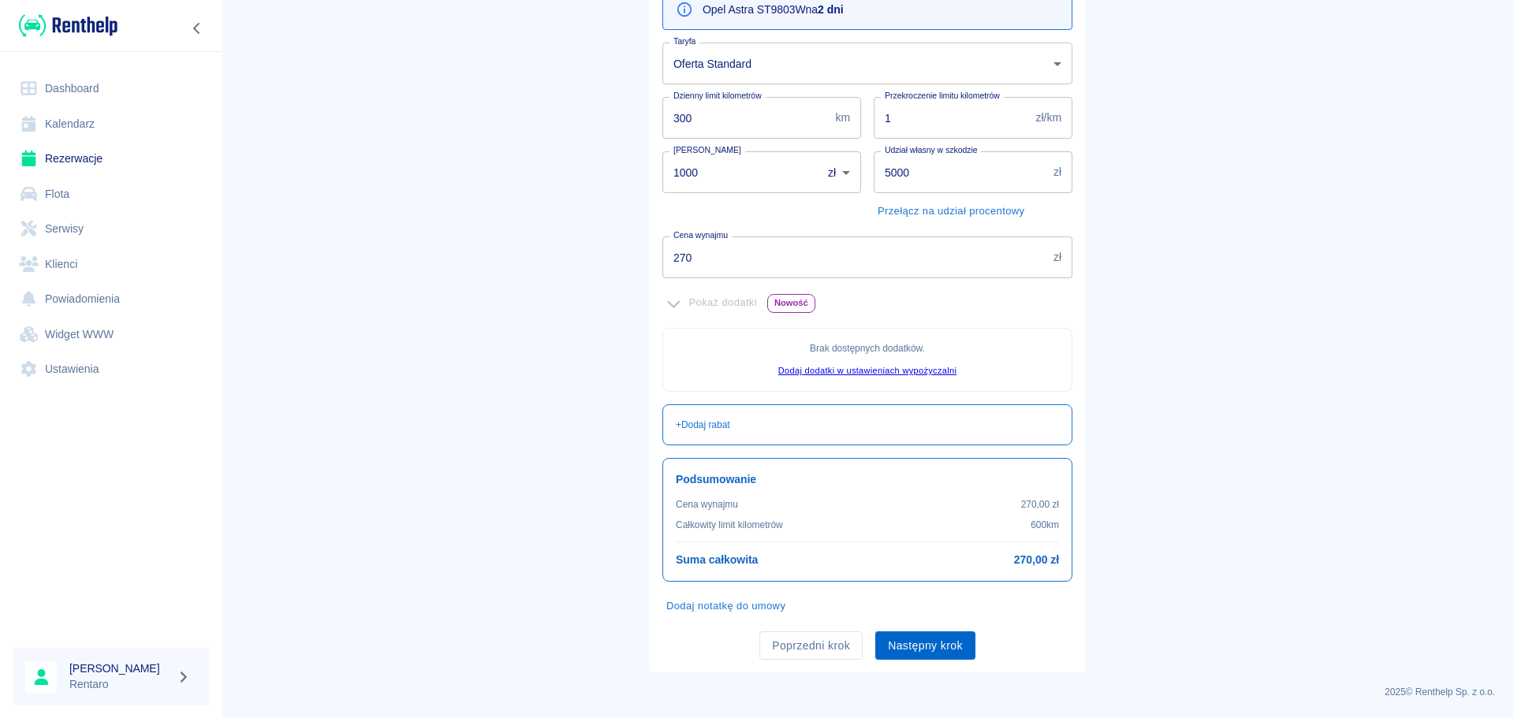
click at [927, 651] on button "Następny krok" at bounding box center [925, 645] width 100 height 29
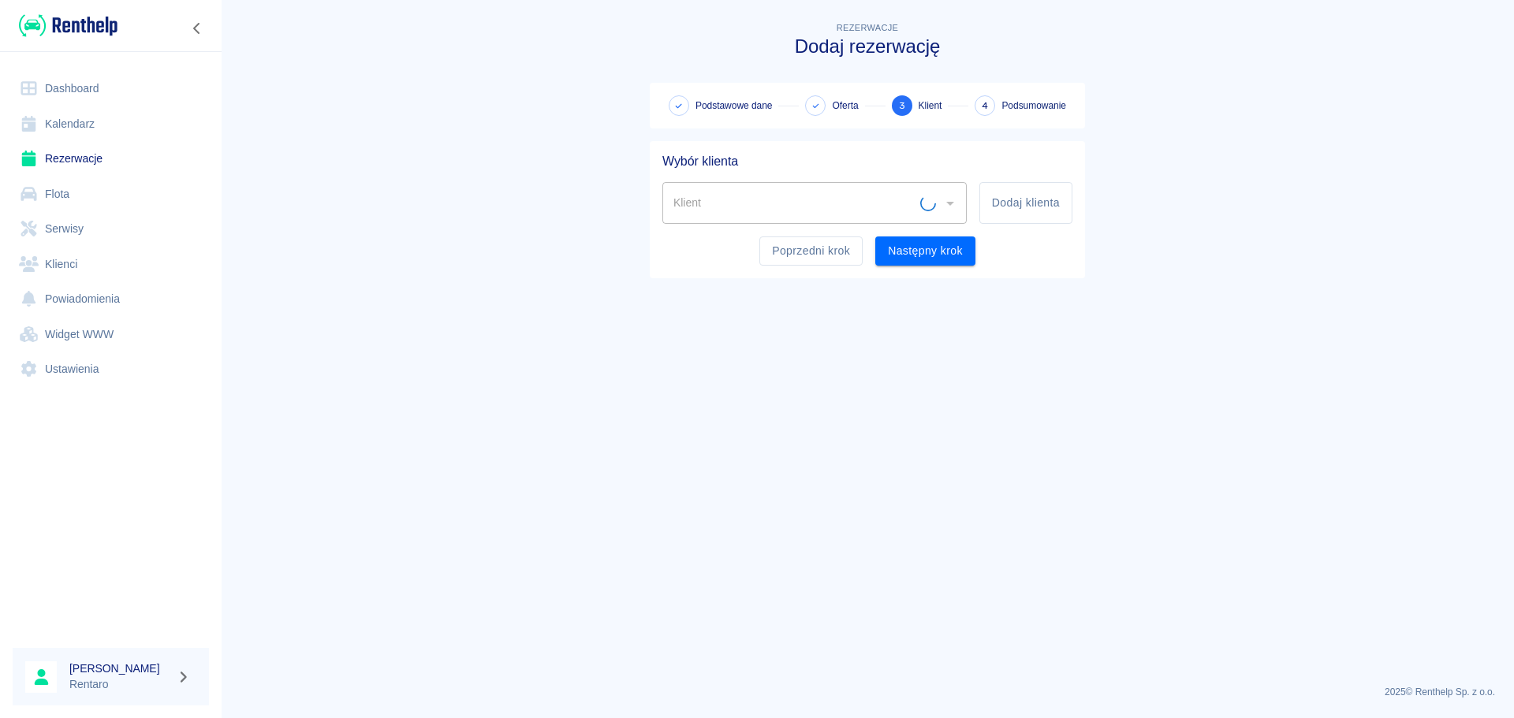
scroll to position [0, 0]
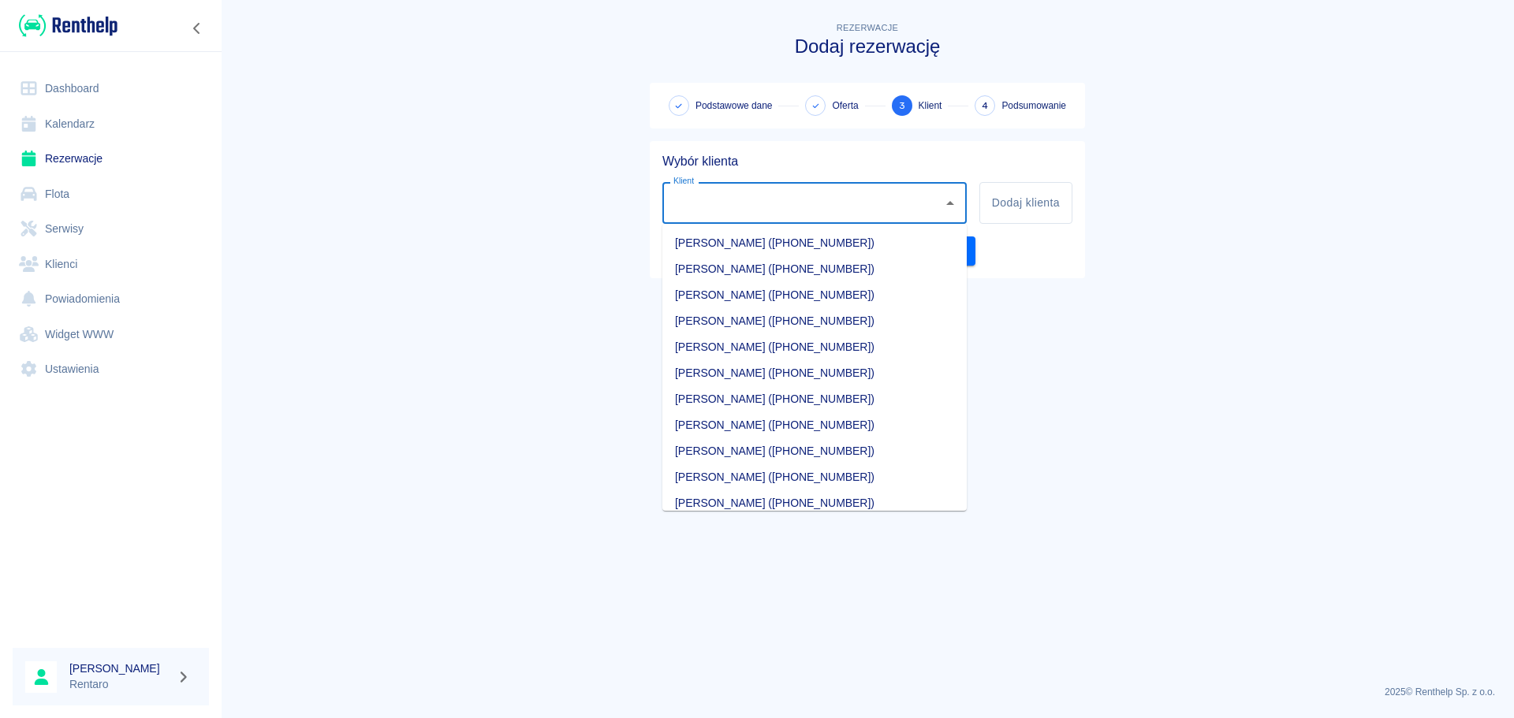
click at [776, 196] on input "Klient" at bounding box center [802, 203] width 266 height 28
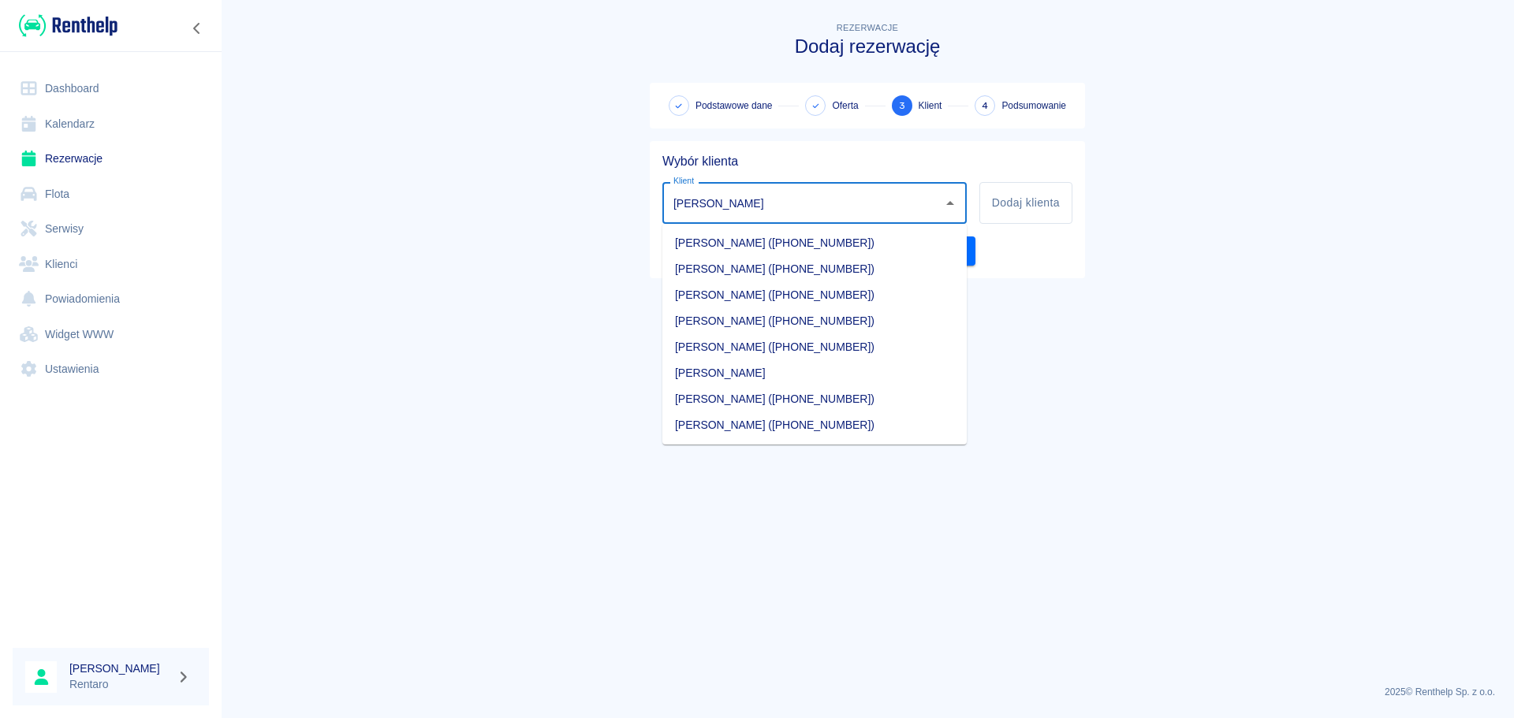
click at [759, 249] on li "Marcin Dziuba (+48574132430)" at bounding box center [814, 243] width 304 height 26
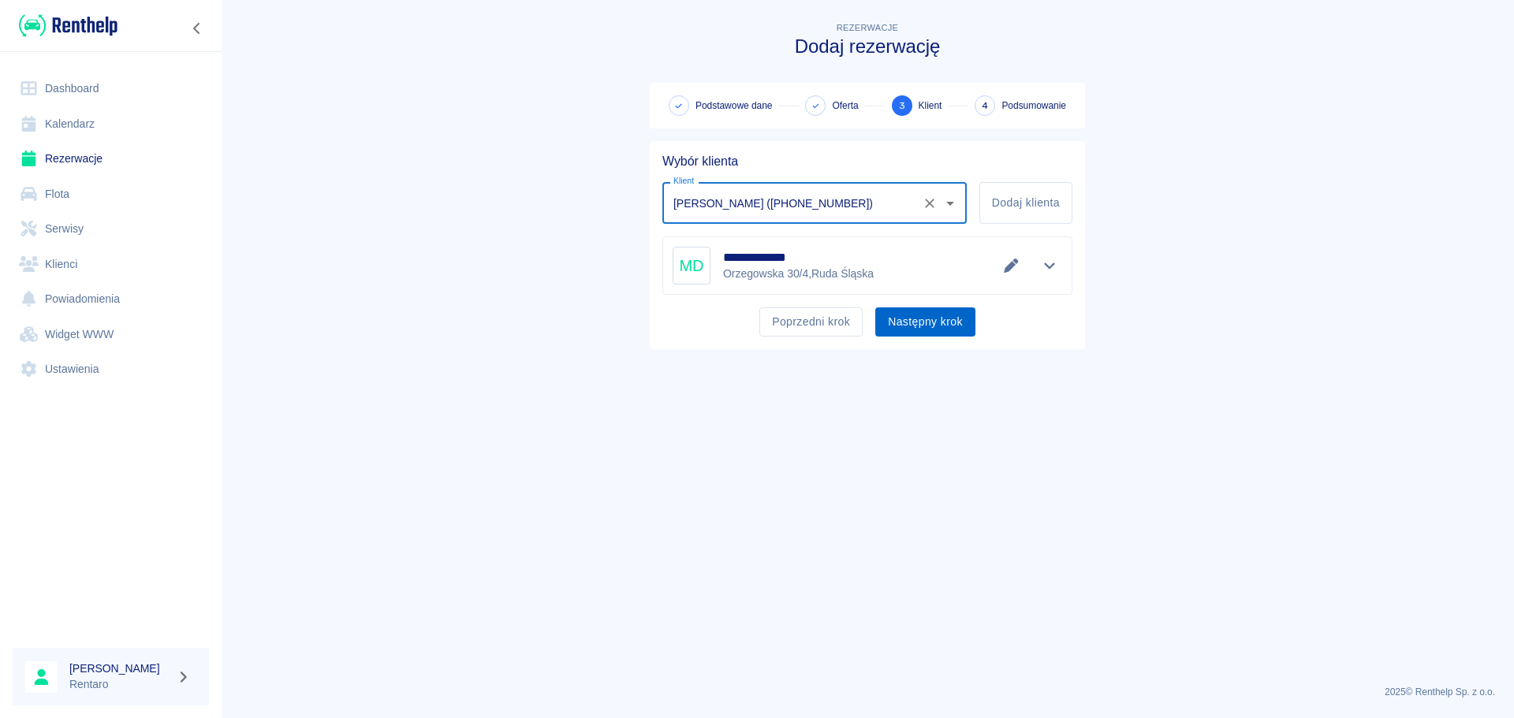
type input "Marcin Dziuba (+48574132430)"
click at [916, 320] on button "Następny krok" at bounding box center [925, 321] width 100 height 29
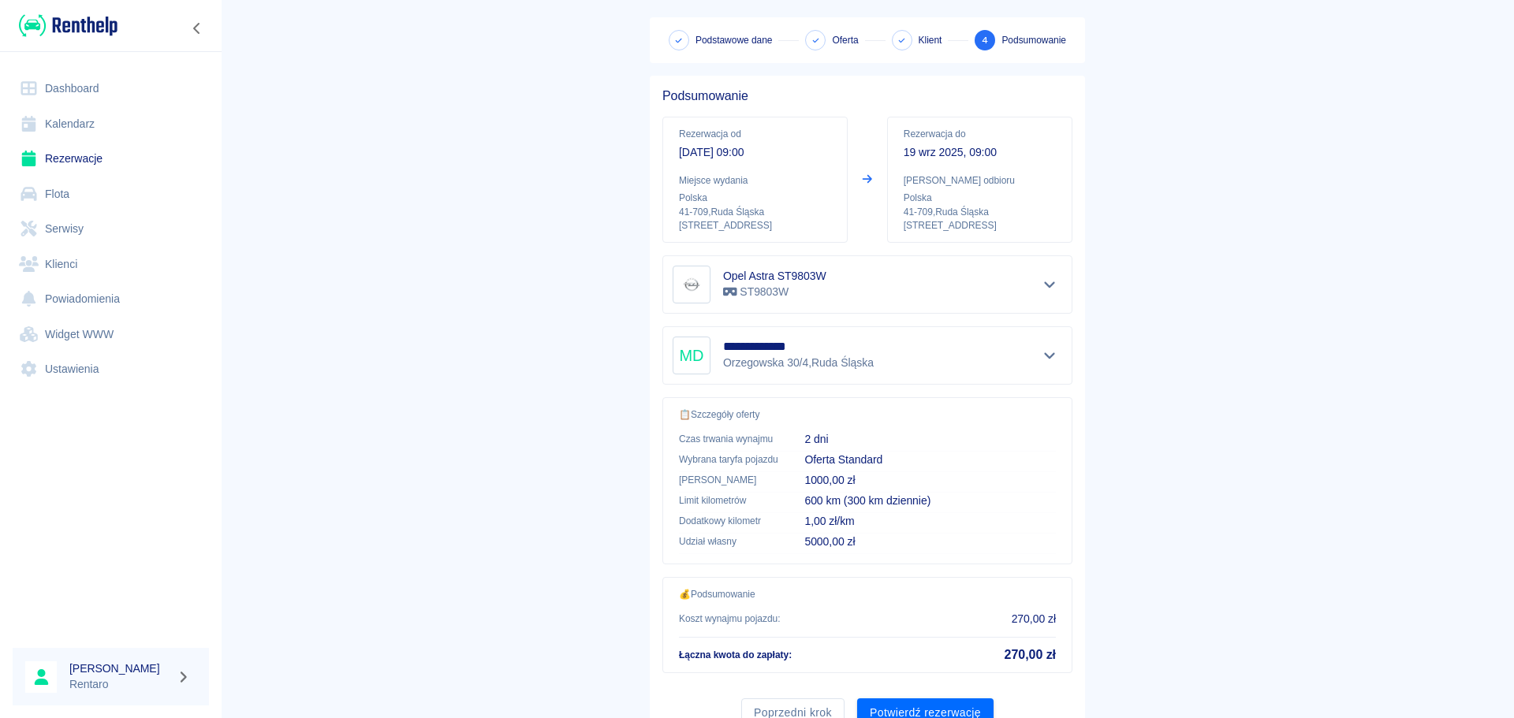
scroll to position [132, 0]
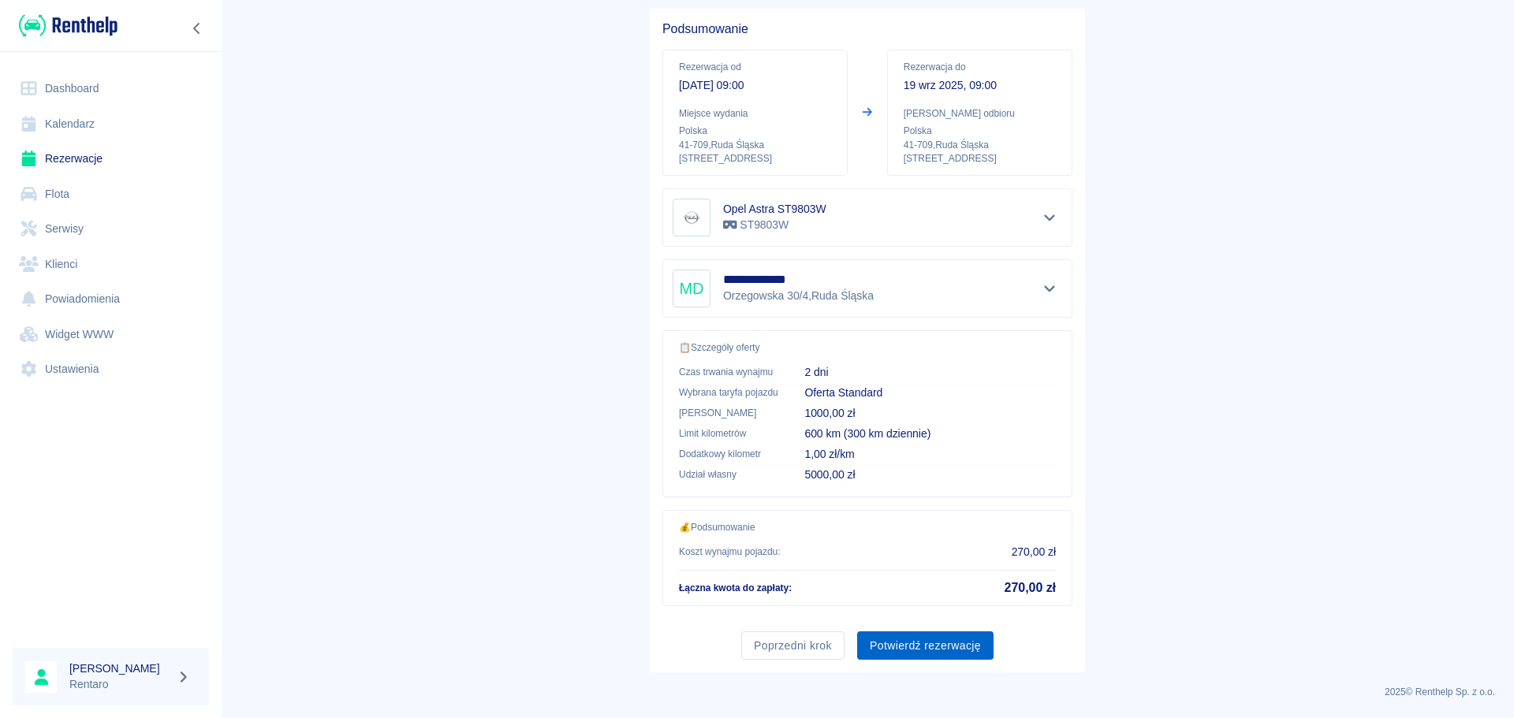
click at [933, 646] on button "Potwierdź rezerwację" at bounding box center [925, 645] width 136 height 29
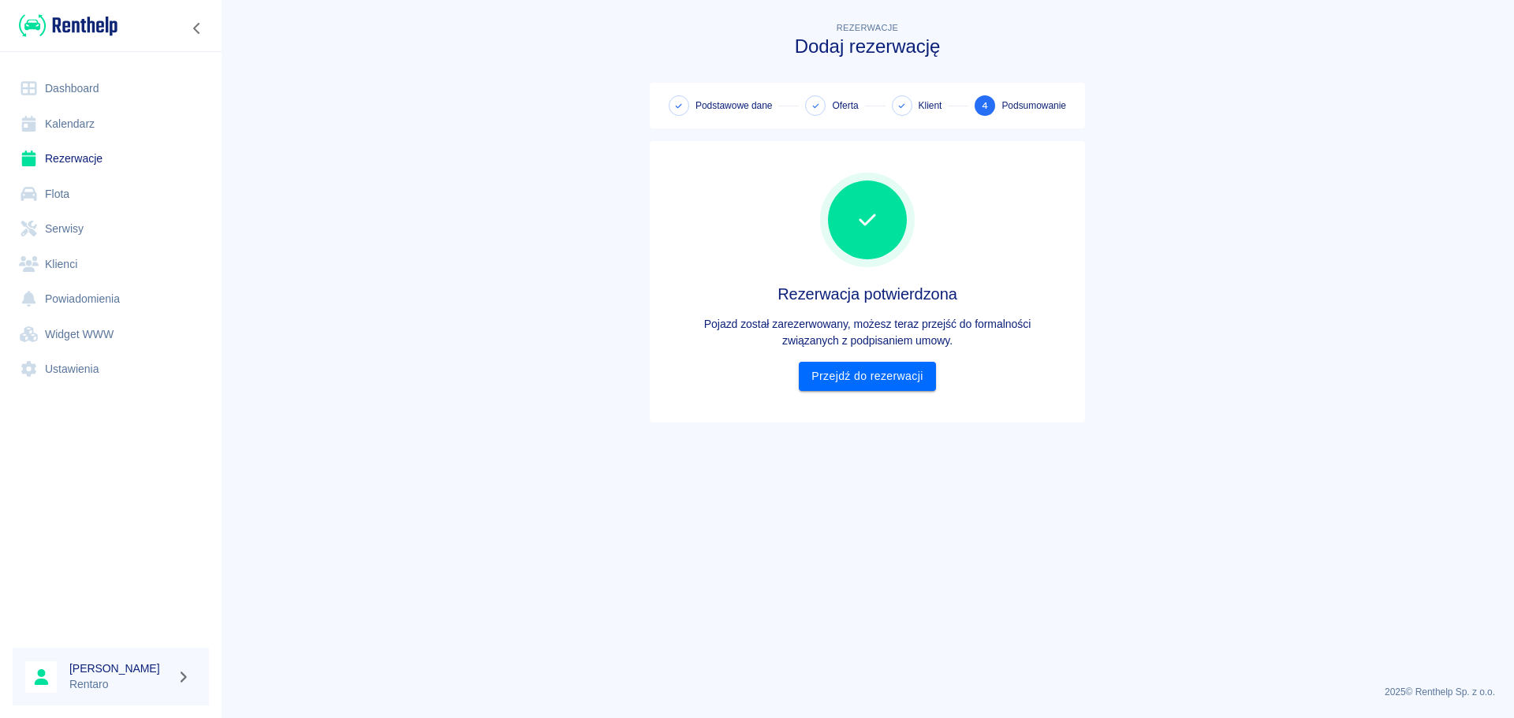
scroll to position [0, 0]
click at [881, 383] on link "Przejdź do rezerwacji" at bounding box center [867, 376] width 136 height 29
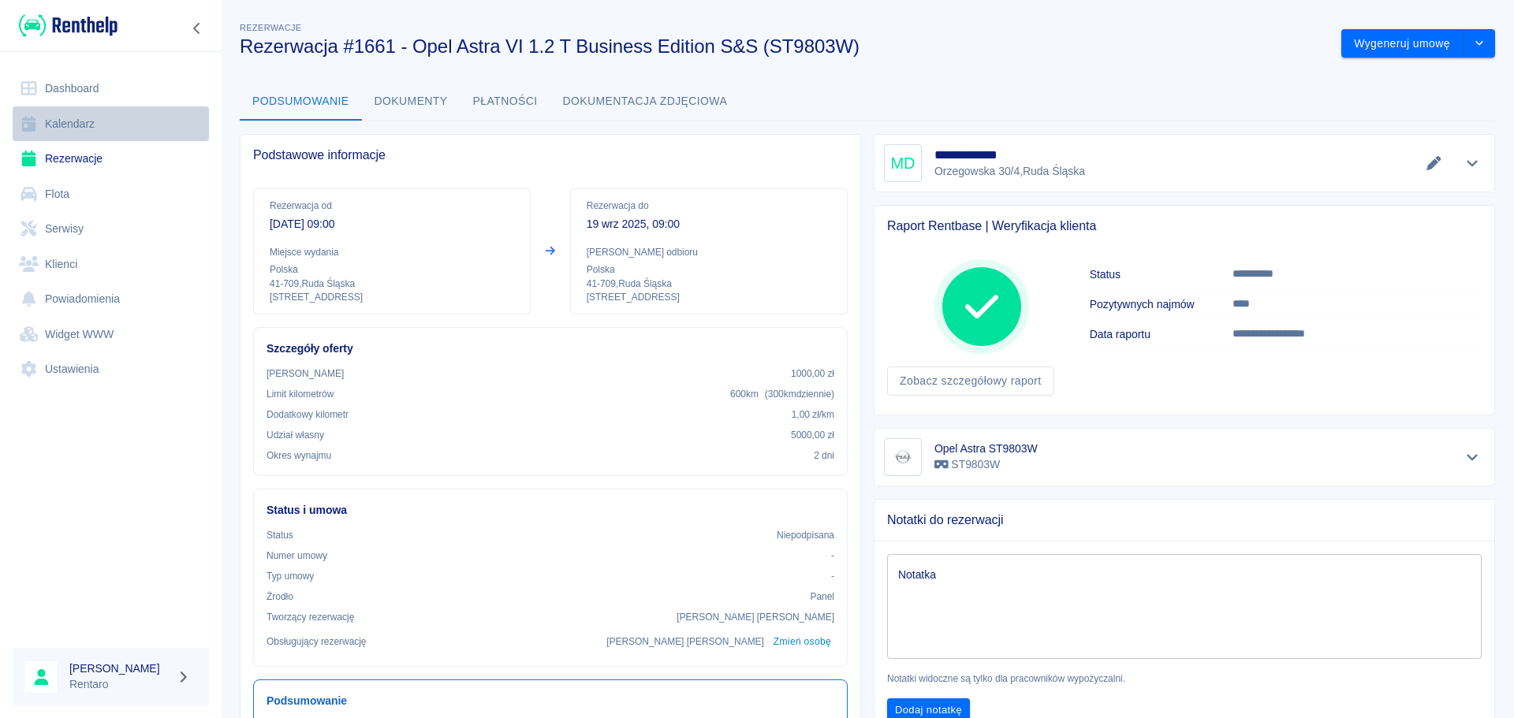
click at [78, 122] on link "Kalendarz" at bounding box center [111, 123] width 196 height 35
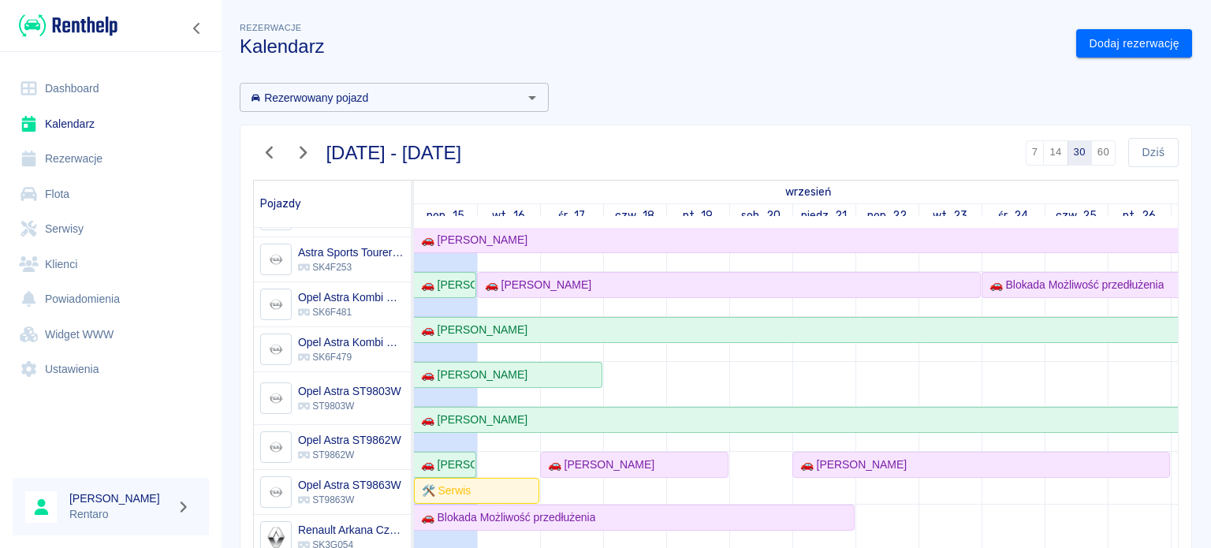
scroll to position [315, 0]
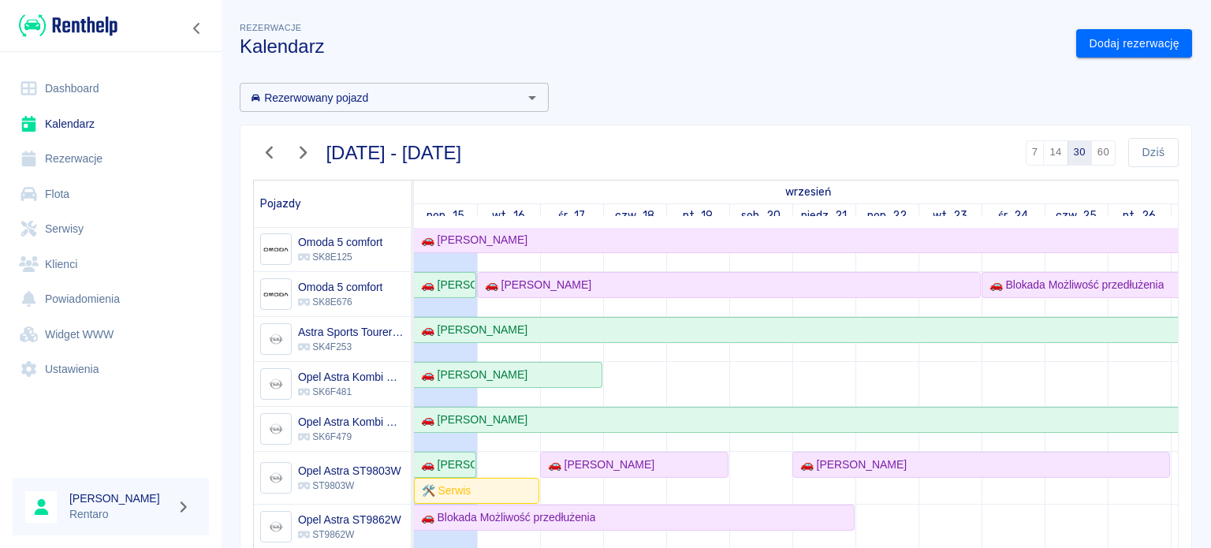
click at [67, 124] on link "Kalendarz" at bounding box center [111, 123] width 196 height 35
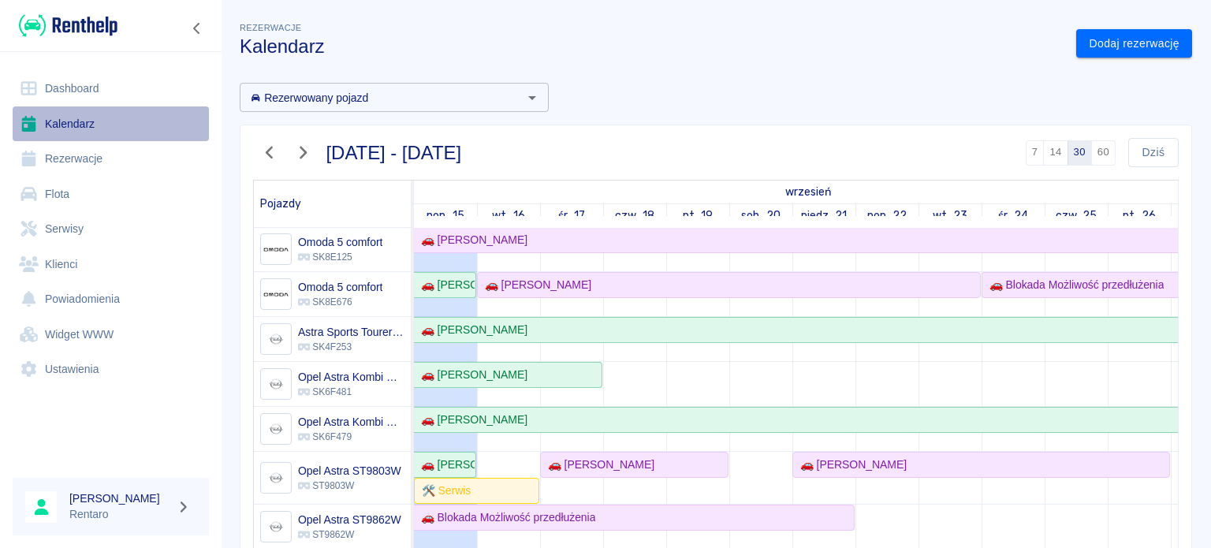
click at [66, 123] on link "Kalendarz" at bounding box center [111, 123] width 196 height 35
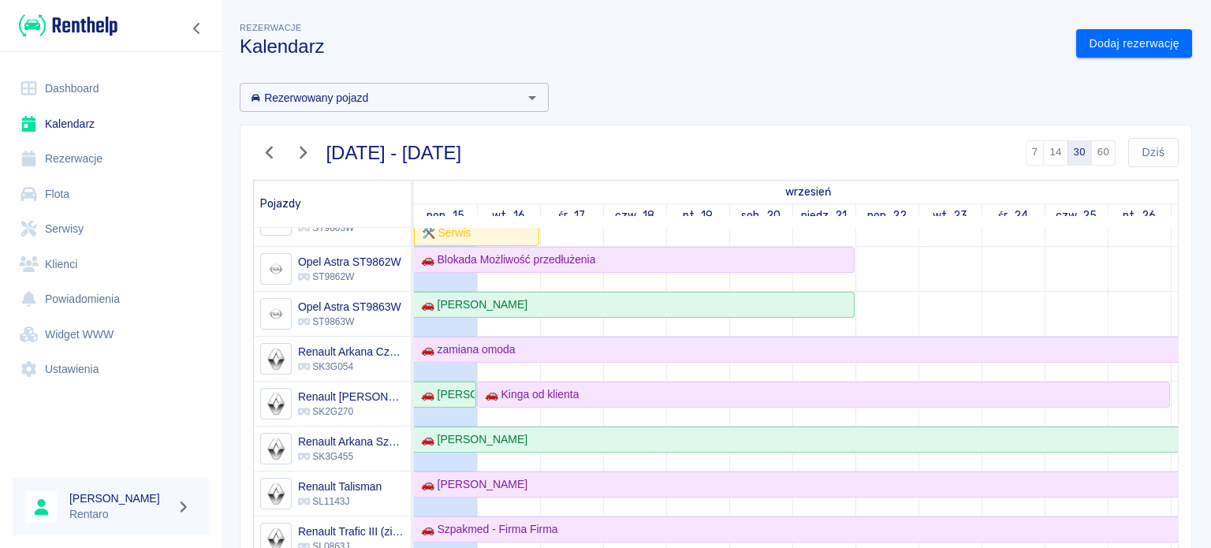
scroll to position [552, 0]
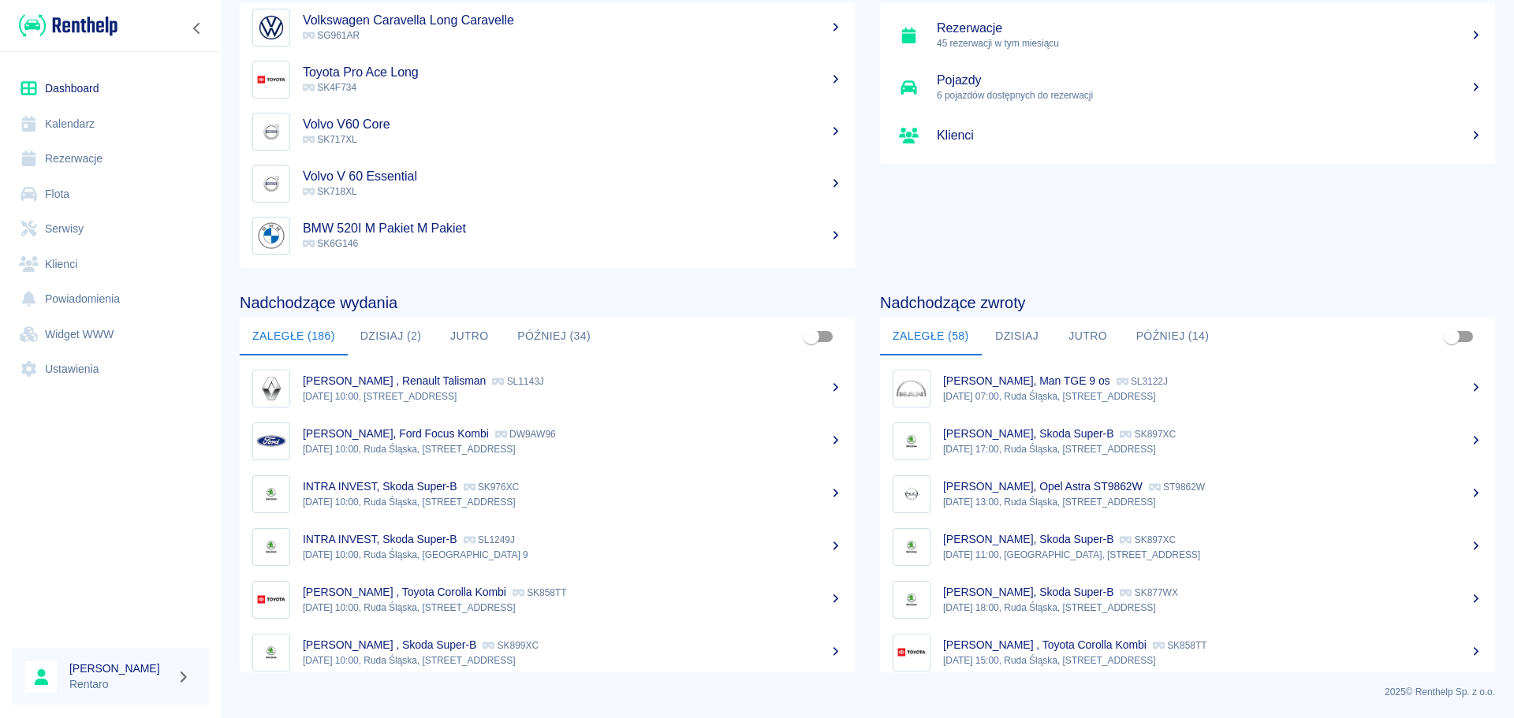
scroll to position [552, 0]
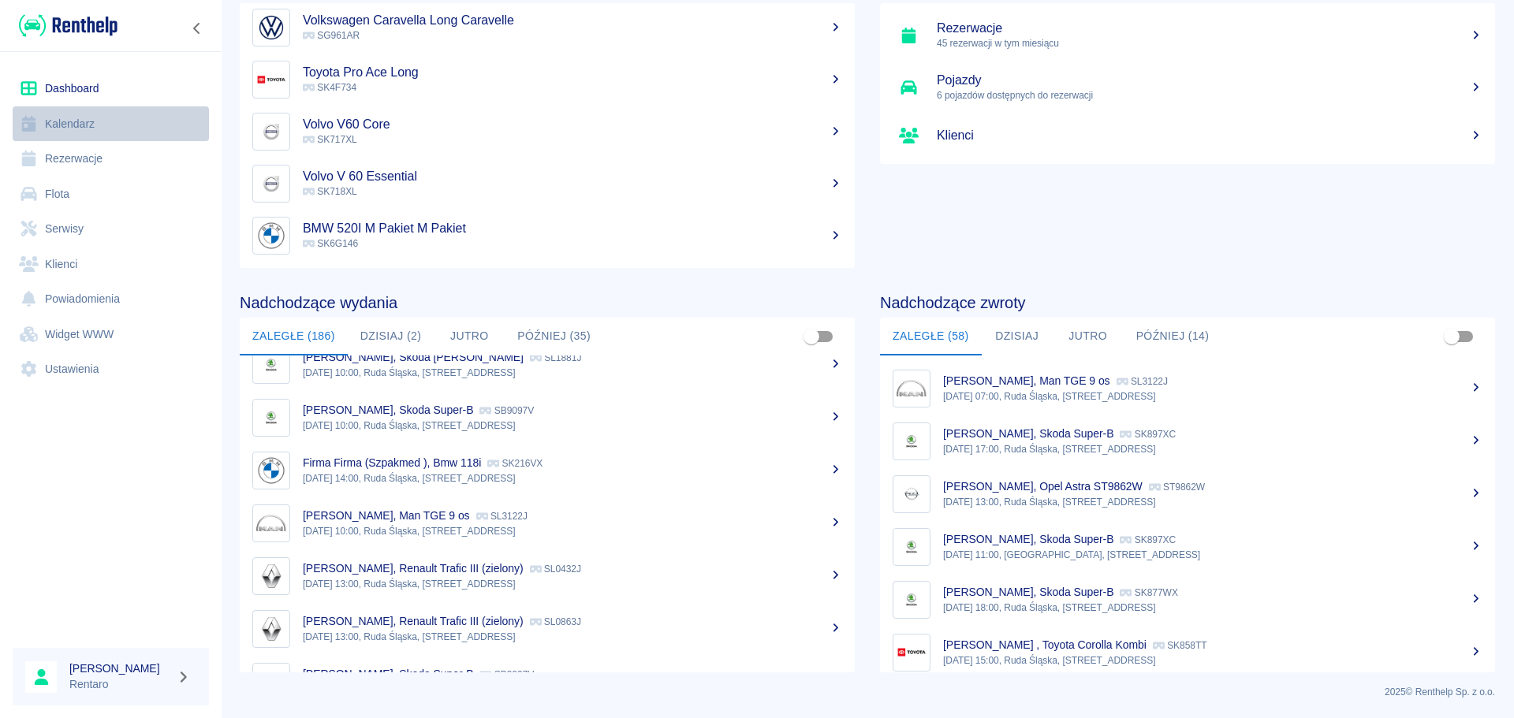
click at [81, 116] on link "Kalendarz" at bounding box center [111, 123] width 196 height 35
